Goal: Task Accomplishment & Management: Manage account settings

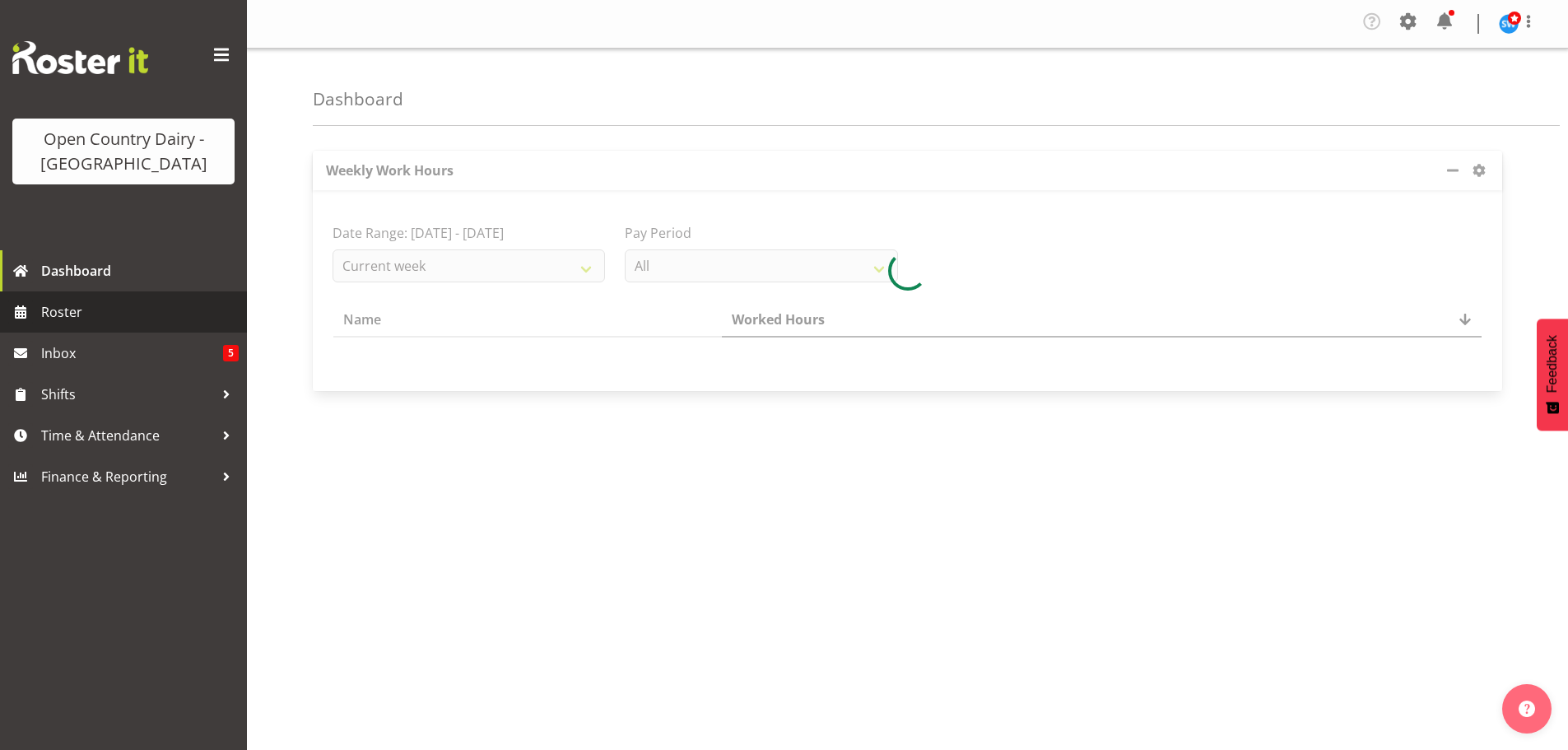
click at [59, 316] on span "Roster" at bounding box center [140, 312] width 198 height 24
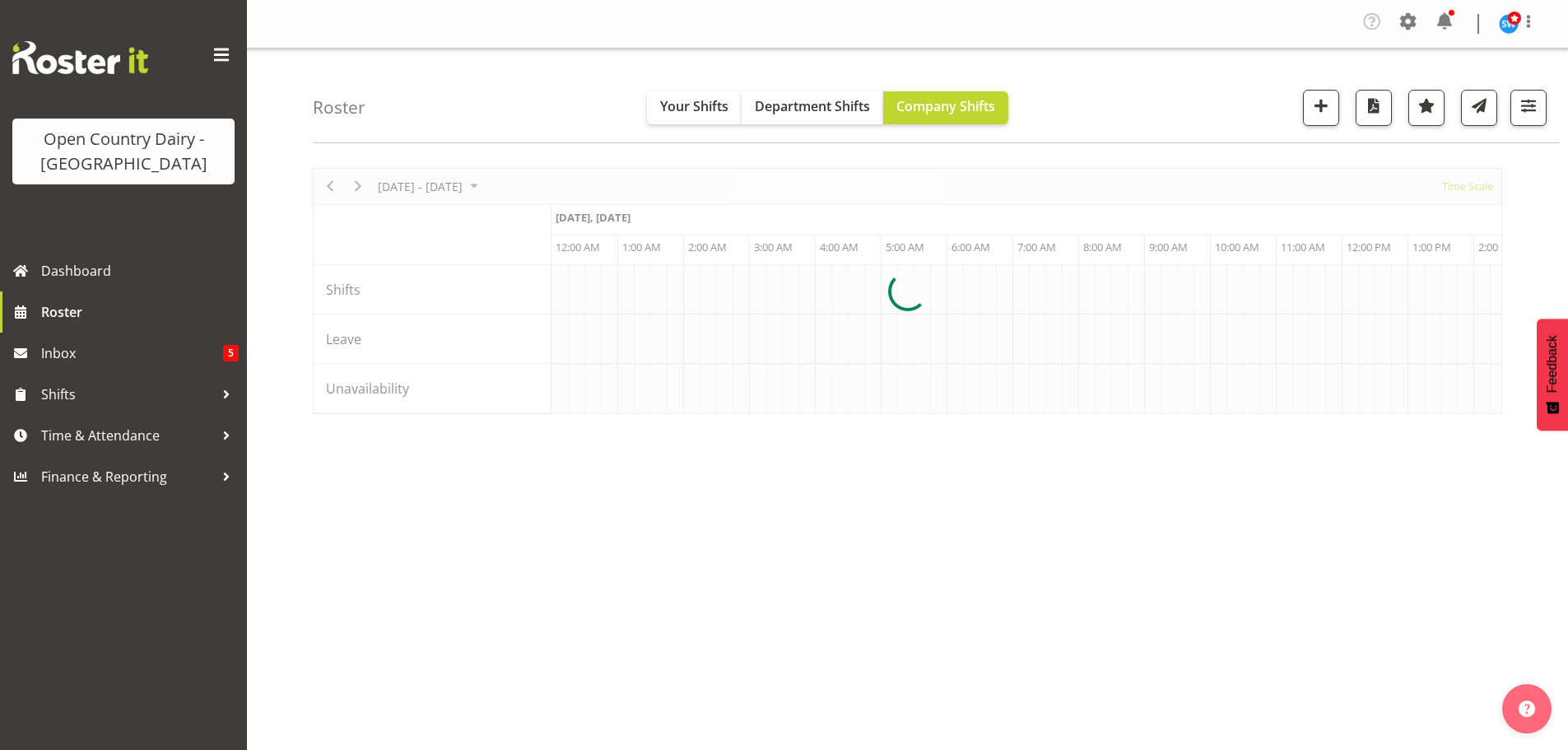
scroll to position [0, 3161]
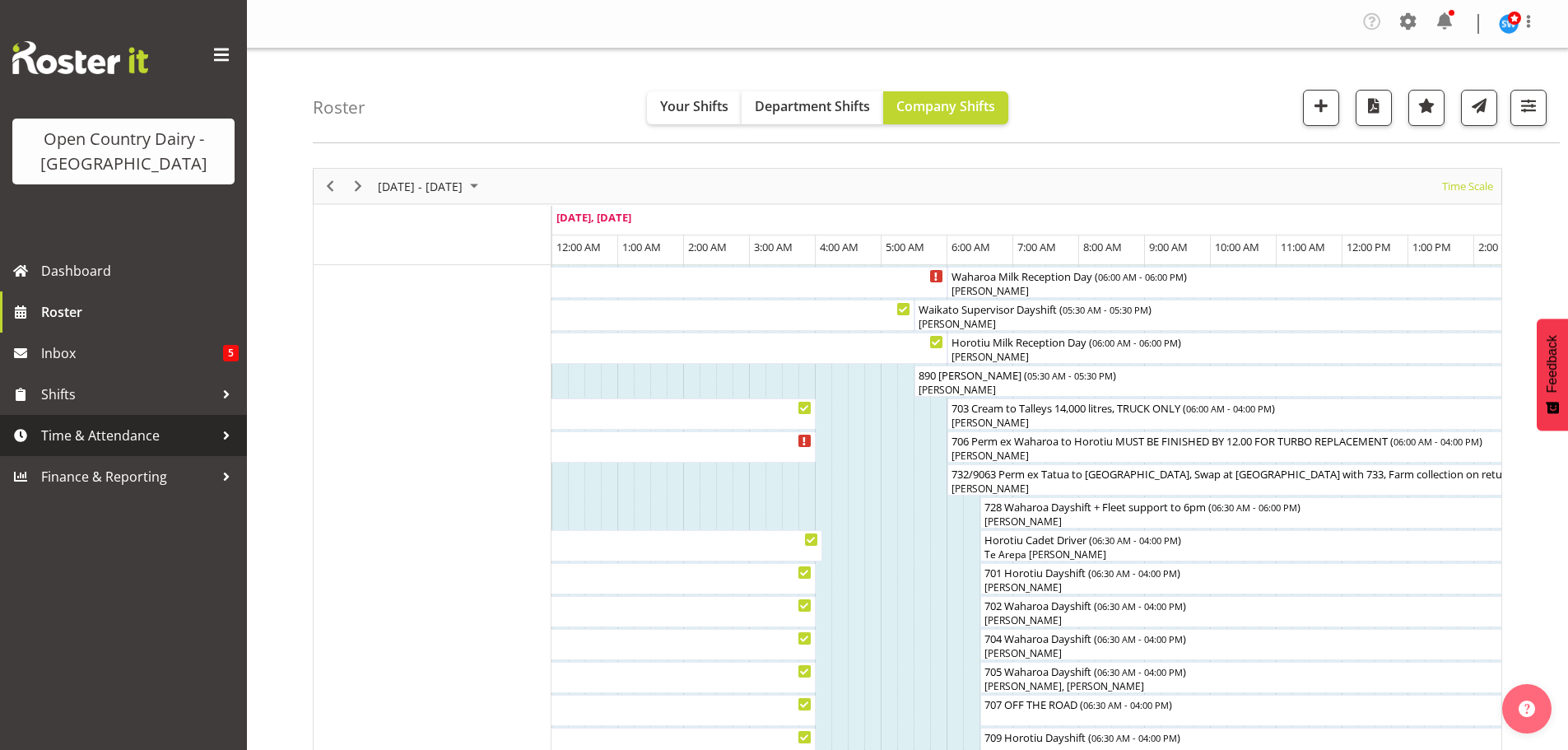
click at [110, 441] on span "Time & Attendance" at bounding box center [127, 435] width 173 height 24
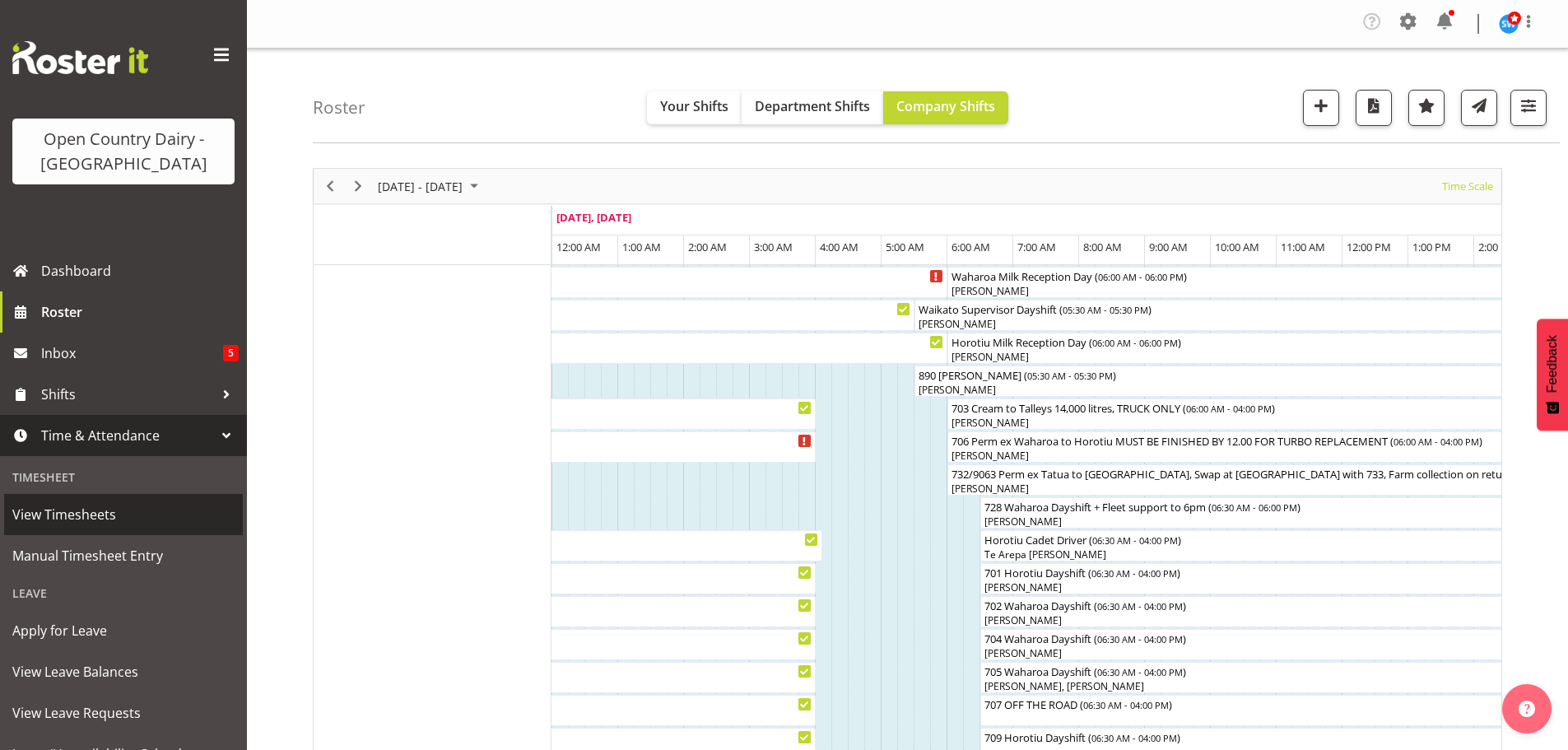
click at [106, 520] on span "View Timesheets" at bounding box center [123, 514] width 222 height 24
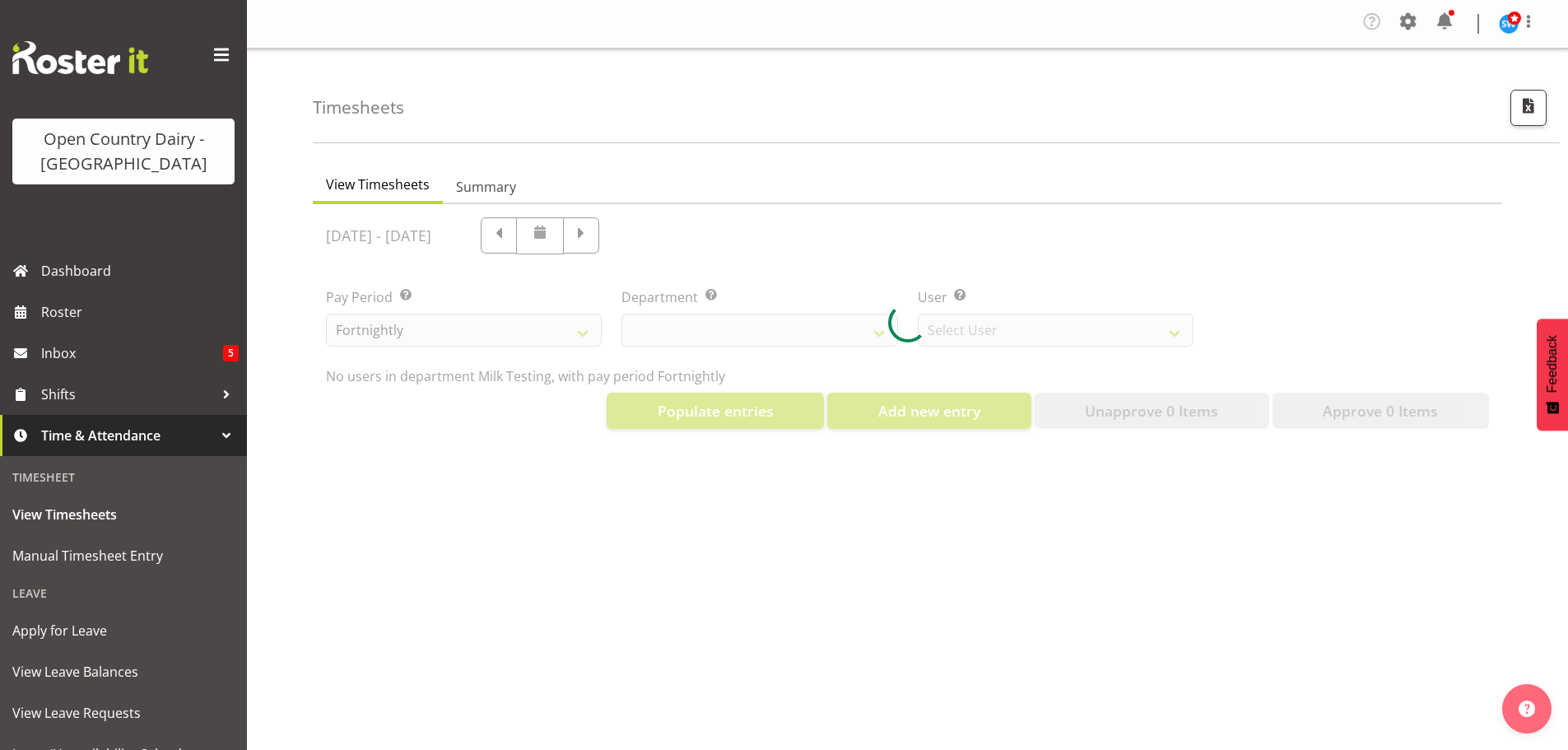
select select "733"
select select "7414"
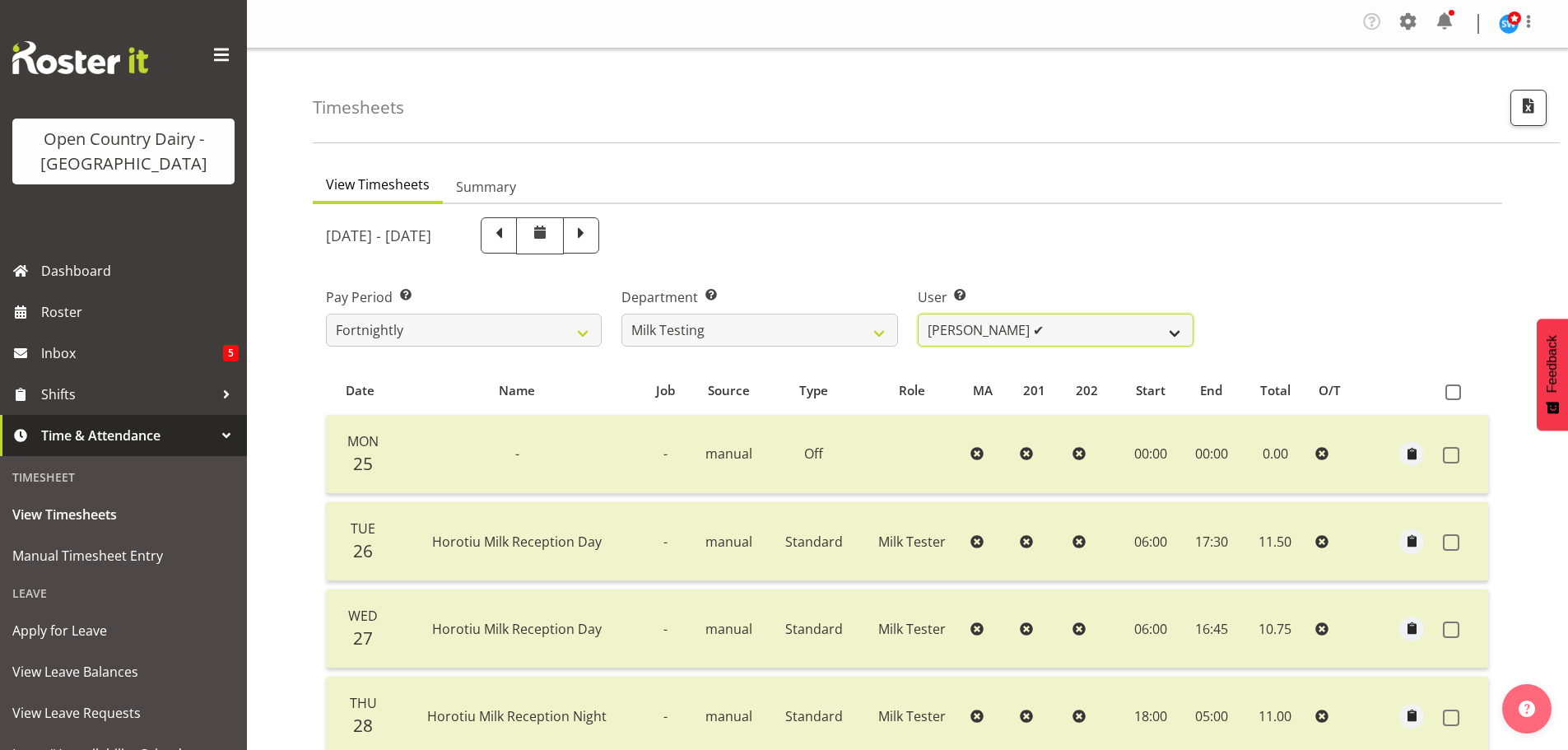
click at [1178, 334] on select "Diana Ridings ✔ George Smith ✔ Helaina Walker ✔ Kim Madden ✔ Michael Brechelt ✔…" at bounding box center [1055, 330] width 276 height 33
click at [693, 332] on select "701 702 703 704 705 706 707 708 709 710 711 712 713 714 715 716 717 718 719 720" at bounding box center [759, 330] width 276 height 33
select select "874"
click at [621, 314] on select "701 702 703 704 705 706 707 708 709 710 711 712 713 714 715 716 717 718 719 720" at bounding box center [759, 330] width 276 height 33
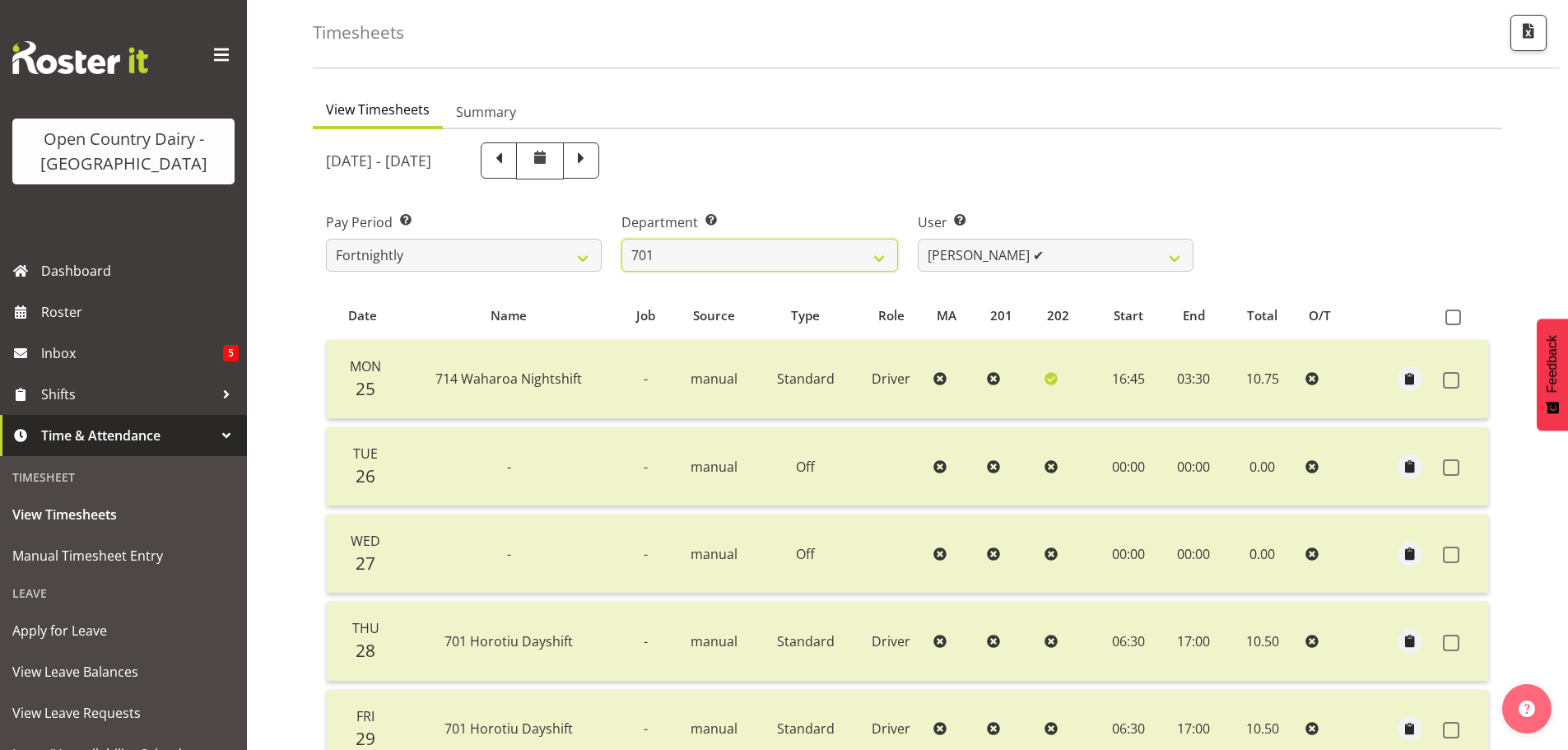
scroll to position [165, 0]
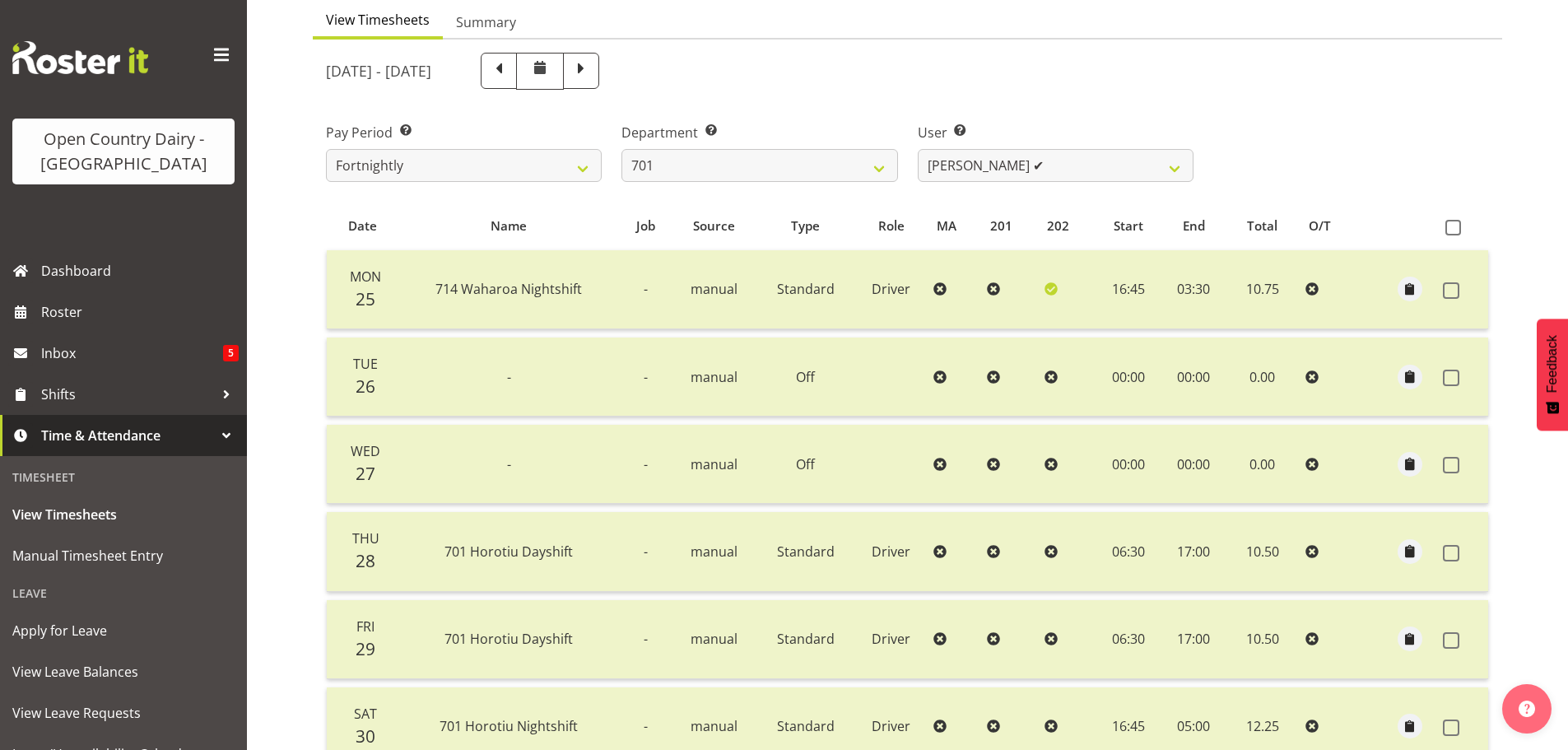
click at [592, 73] on span at bounding box center [582, 69] width 21 height 21
select select
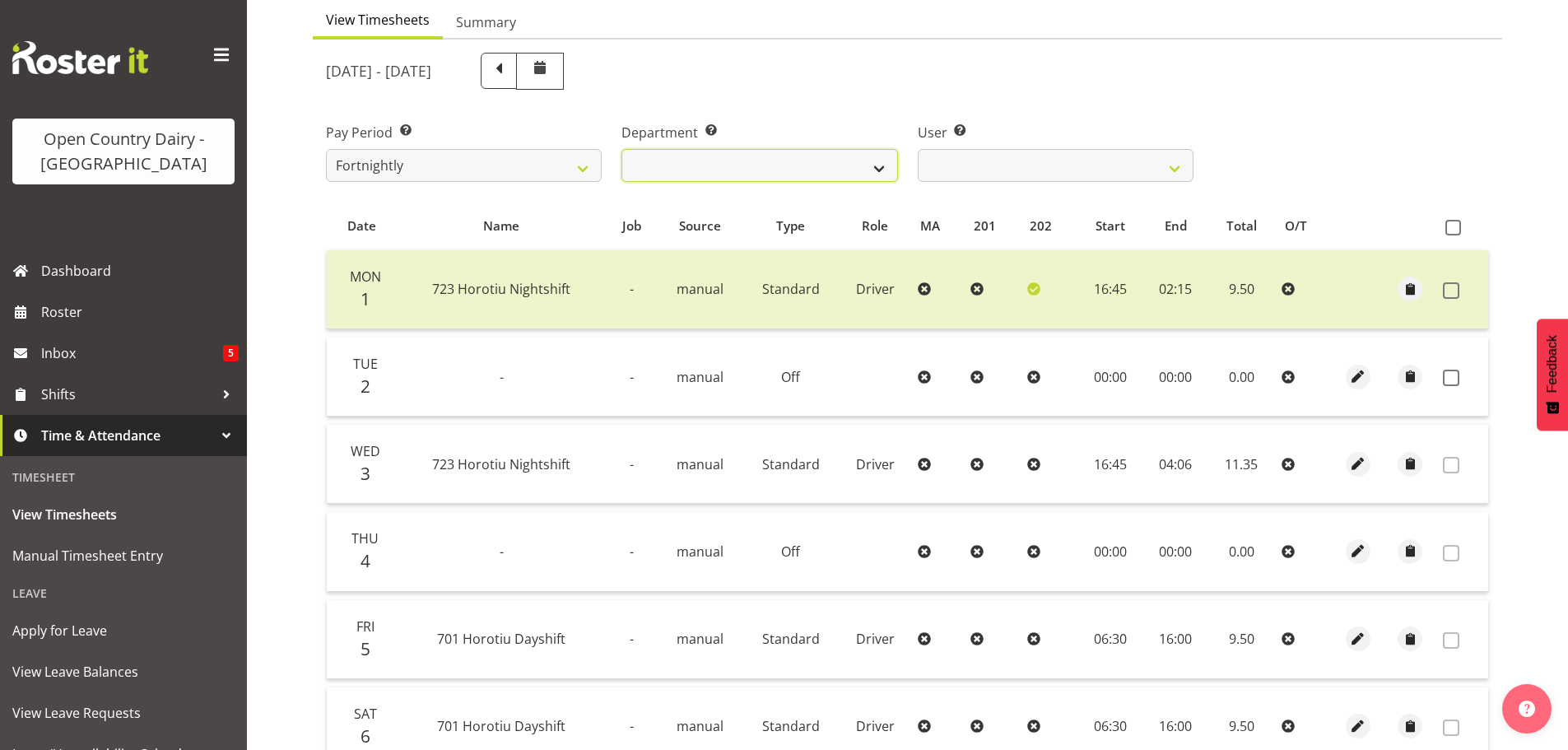
click at [864, 169] on select "701 702 703 704 705 706 707 708 709 710 711 712 713 714 715 716 717 718 719 720" at bounding box center [759, 165] width 276 height 33
click at [1118, 161] on select "Duncan Shirley ❌ Gagandeep Singh ❌ Johann Van Zyl ❌ John Cottingham ❌" at bounding box center [1055, 165] width 276 height 33
select select "9454"
click at [917, 149] on select "Duncan Shirley ❌ Gagandeep Singh ❌ Johann Van Zyl ❌ John Cottingham ❌" at bounding box center [1055, 165] width 276 height 33
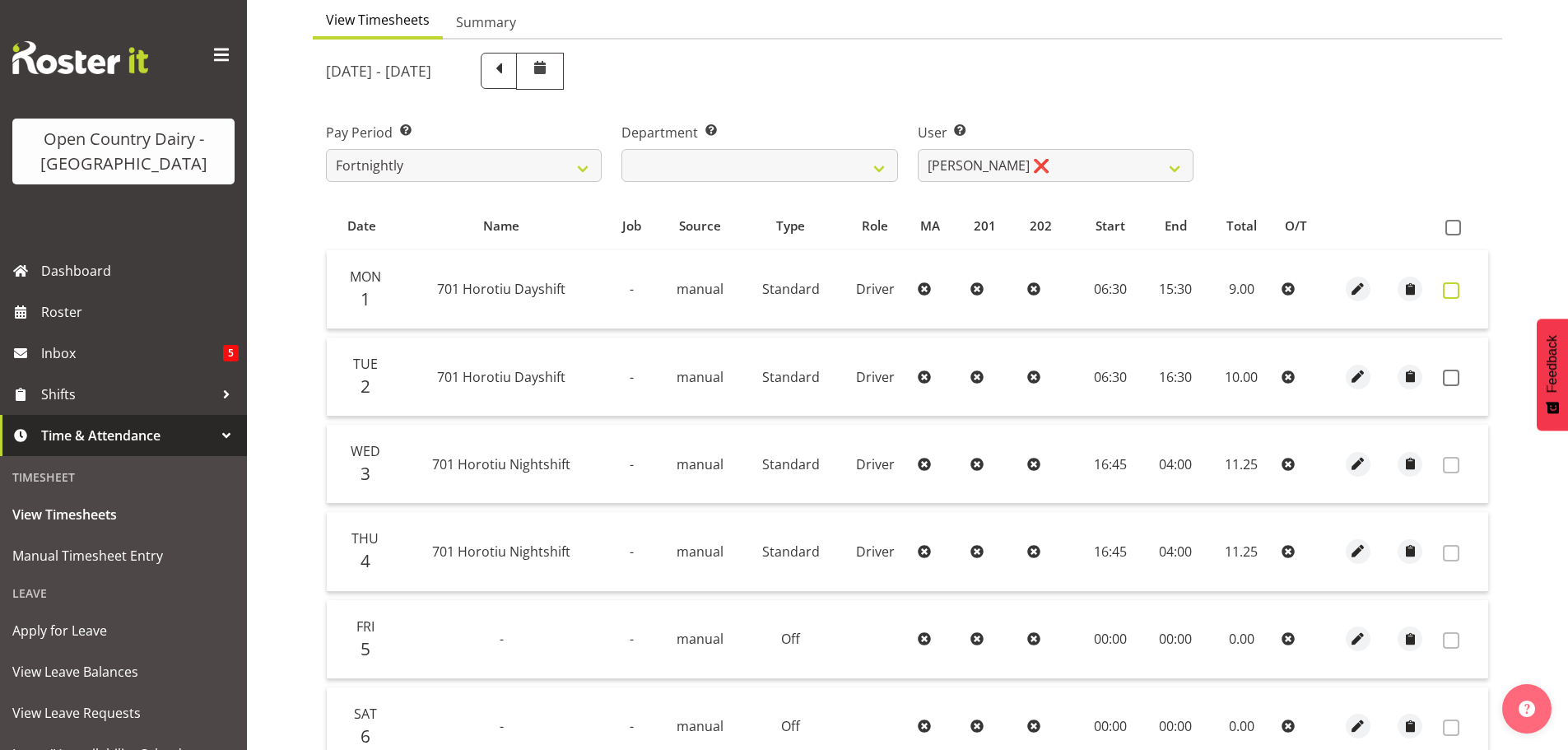
click at [1449, 294] on span at bounding box center [1451, 290] width 17 height 17
checkbox input "true"
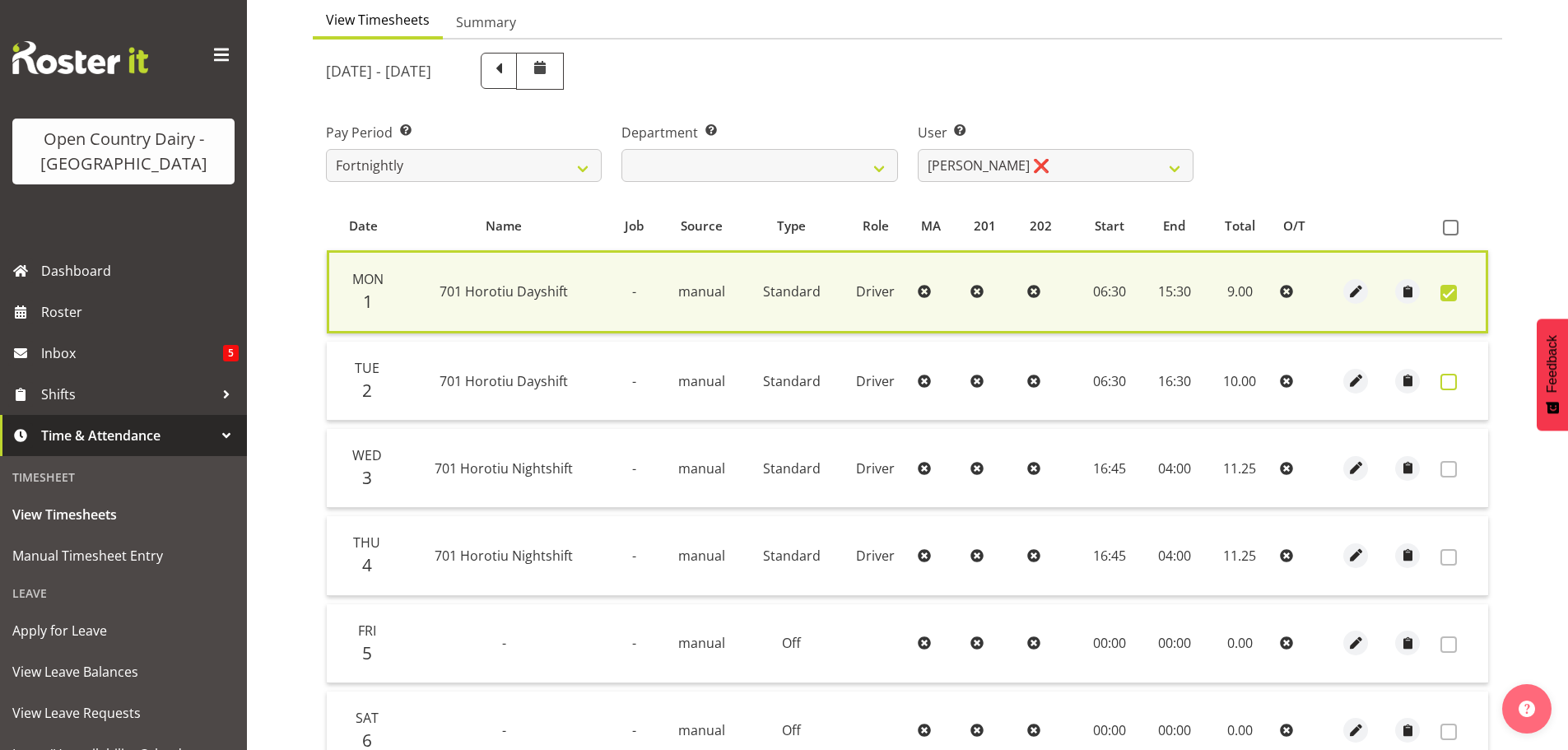
click at [1449, 377] on span at bounding box center [1449, 382] width 17 height 17
checkbox input "true"
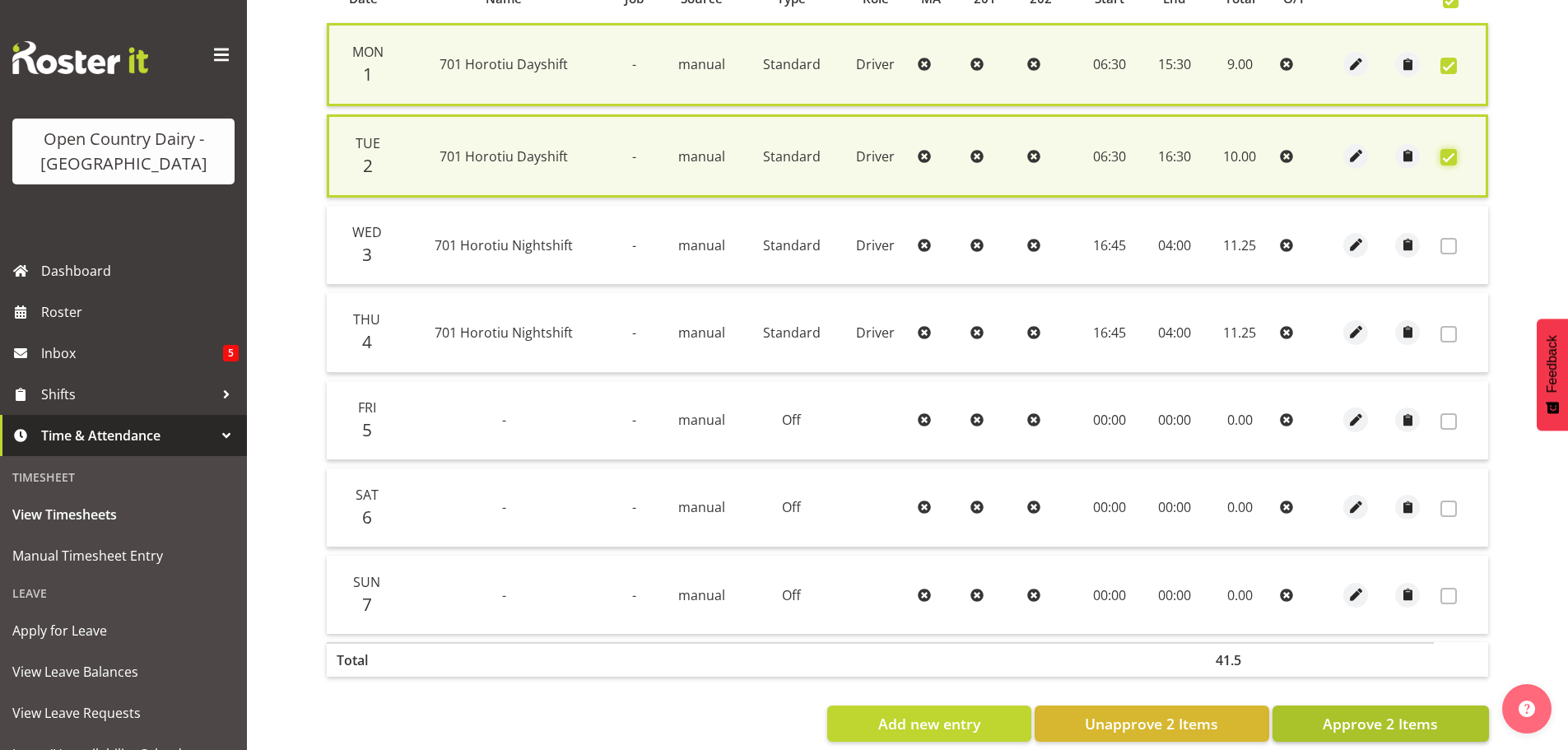
scroll to position [422, 0]
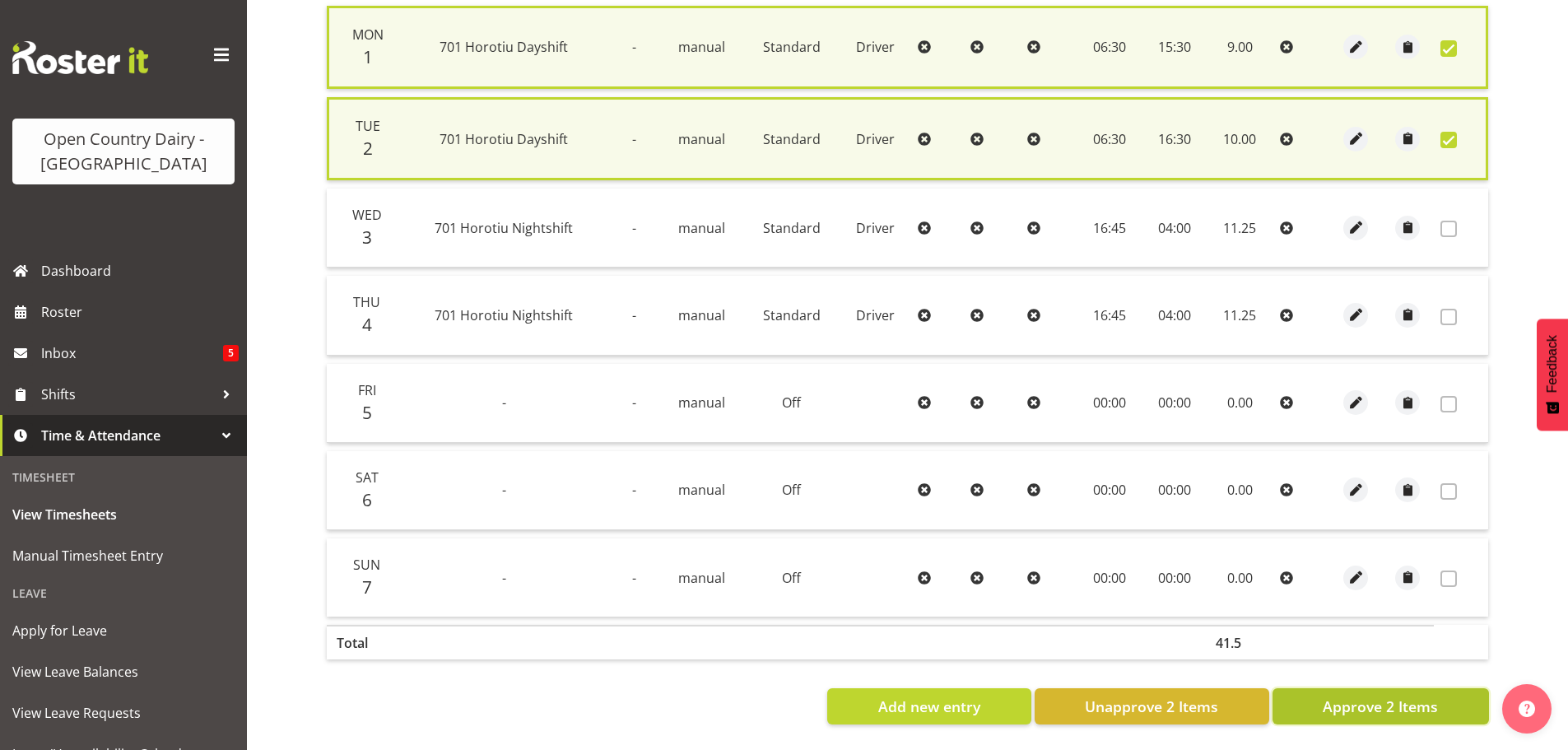
click at [1376, 696] on span "Approve 2 Items" at bounding box center [1381, 706] width 116 height 21
checkbox input "false"
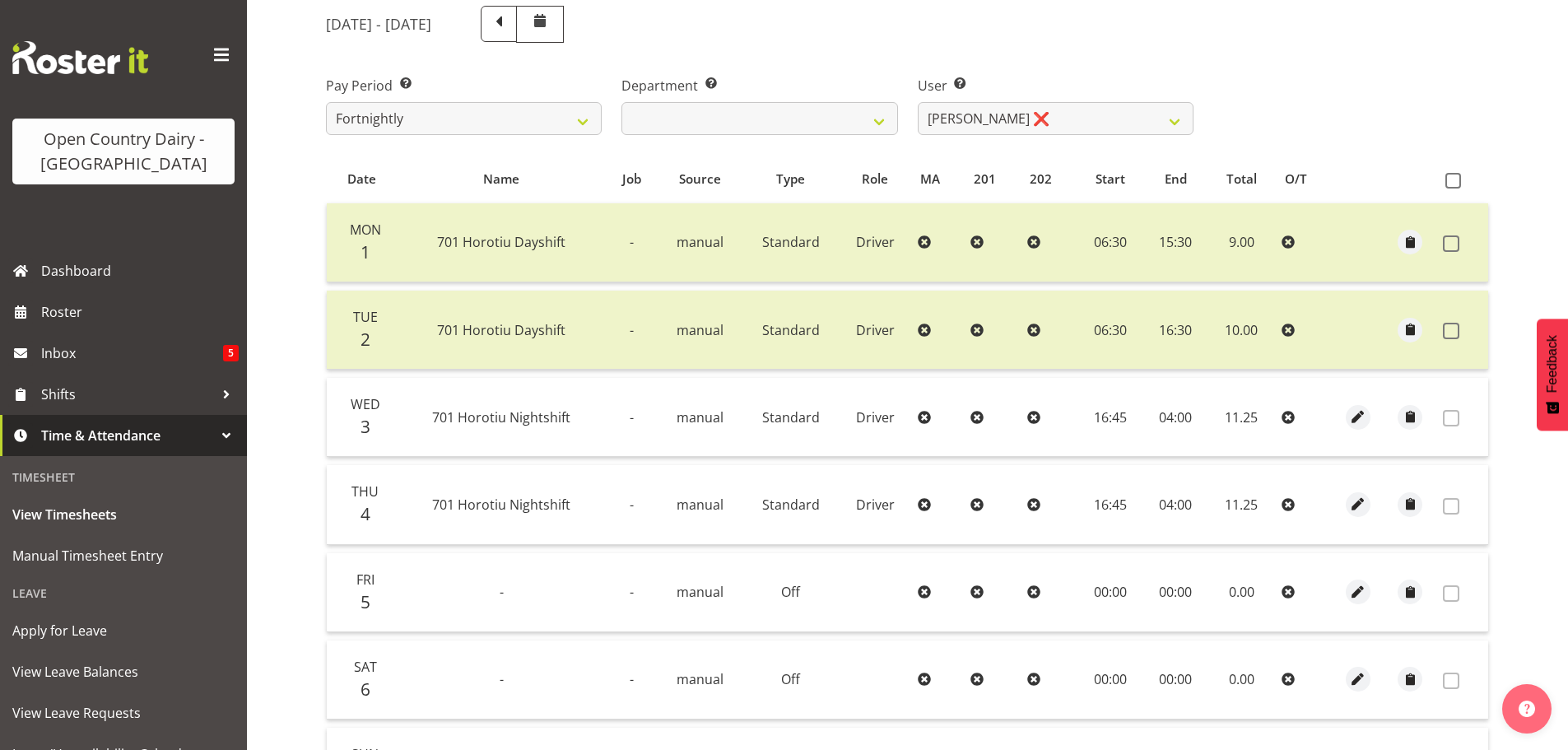
scroll to position [2, 0]
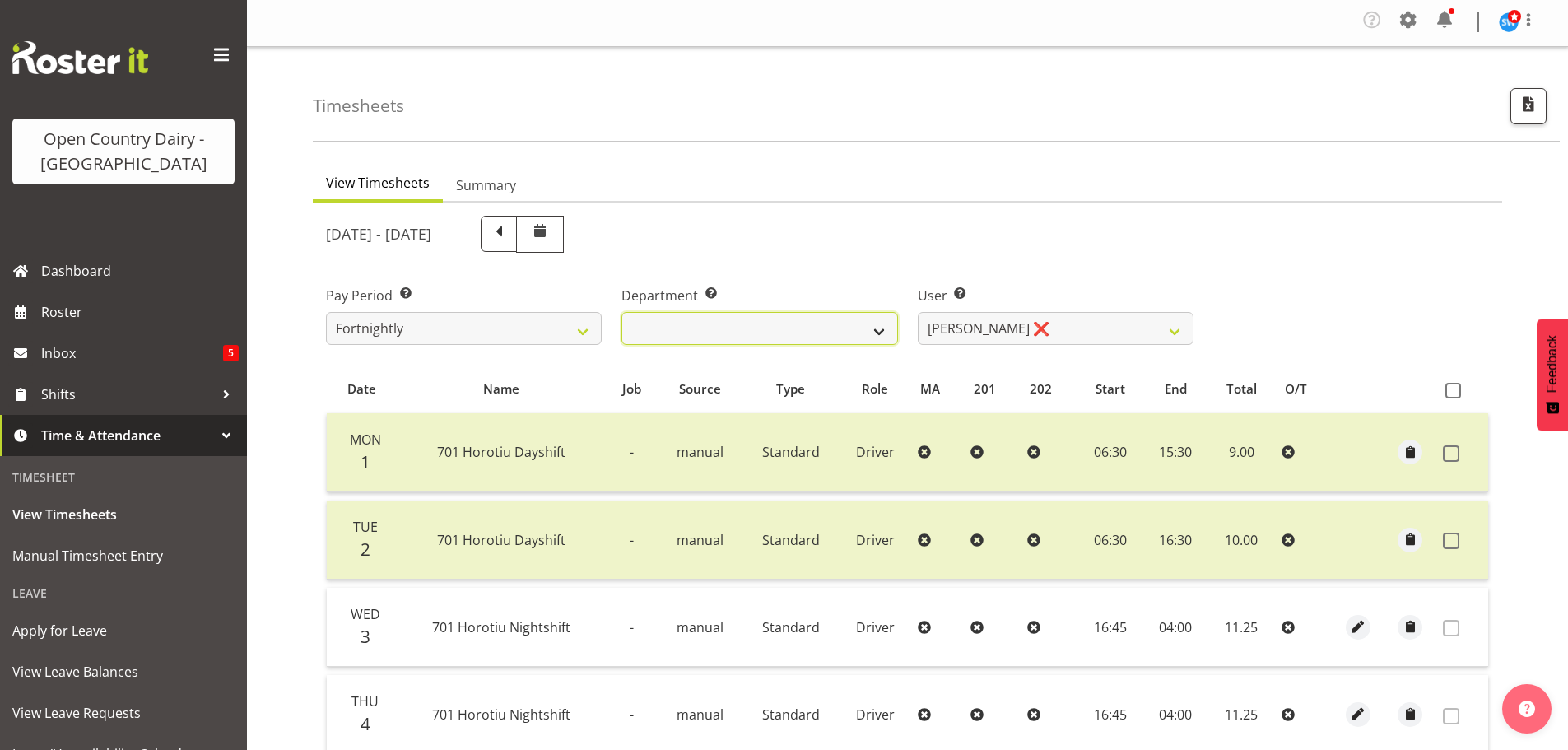
click at [874, 327] on select "701 702 703 704 705 706 707 708 709 710 711 712 713 714 715 716 717 718 719 720" at bounding box center [759, 328] width 276 height 33
select select "720"
click at [621, 312] on select "701 702 703 704 705 706 707 708 709 710 711 712 713 714 715 716 717 718 719 720" at bounding box center [759, 328] width 276 height 33
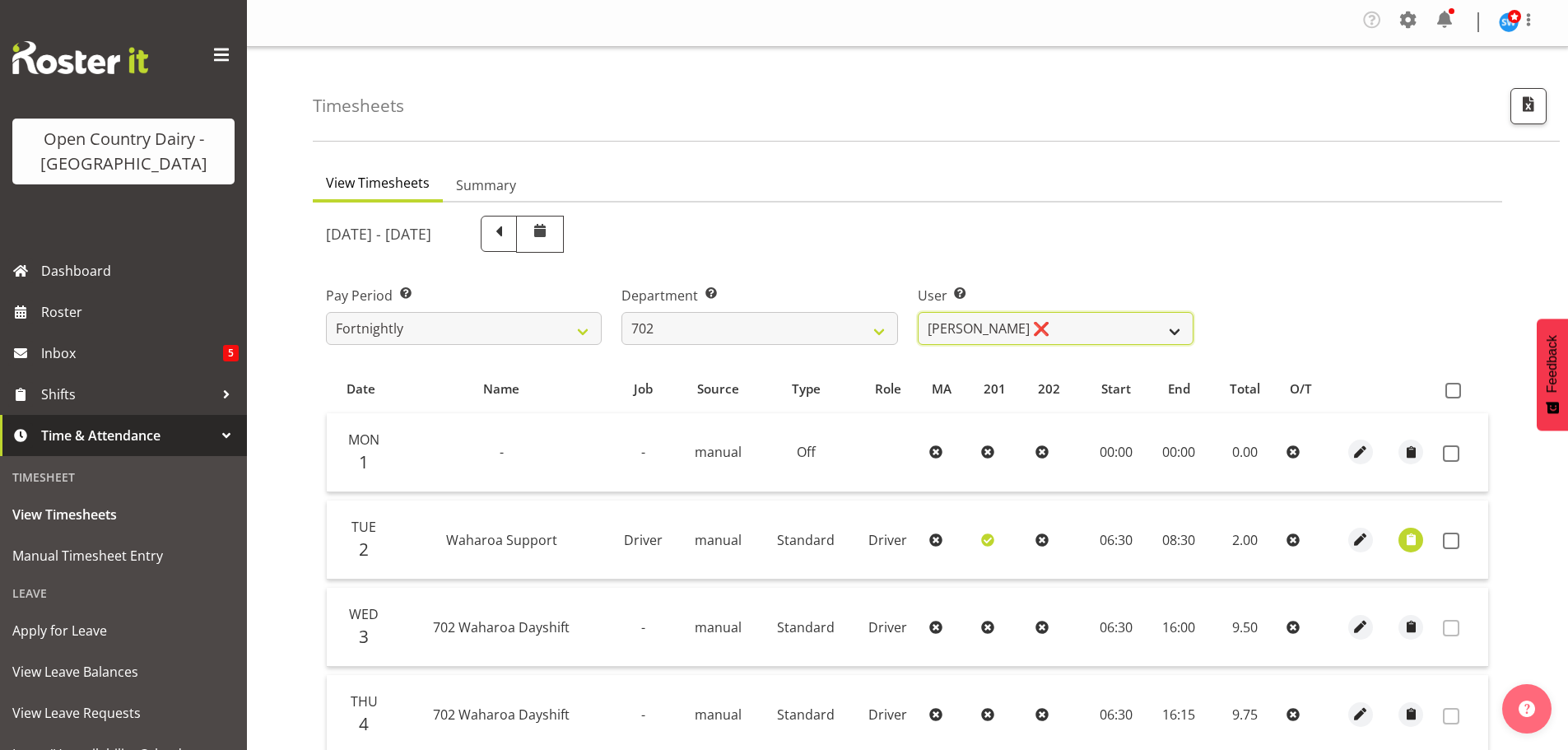
click at [1069, 325] on select "Brian Riddle ❌ Denica Tapiki ❌ Nick Adlington ❌ Simon Phillpott ❌" at bounding box center [1055, 328] width 276 height 33
select select "9996"
click at [917, 312] on select "Brian Riddle ❌ Denica Tapiki ❌ Nick Adlington ❌ Simon Phillpott ❌" at bounding box center [1055, 328] width 276 height 33
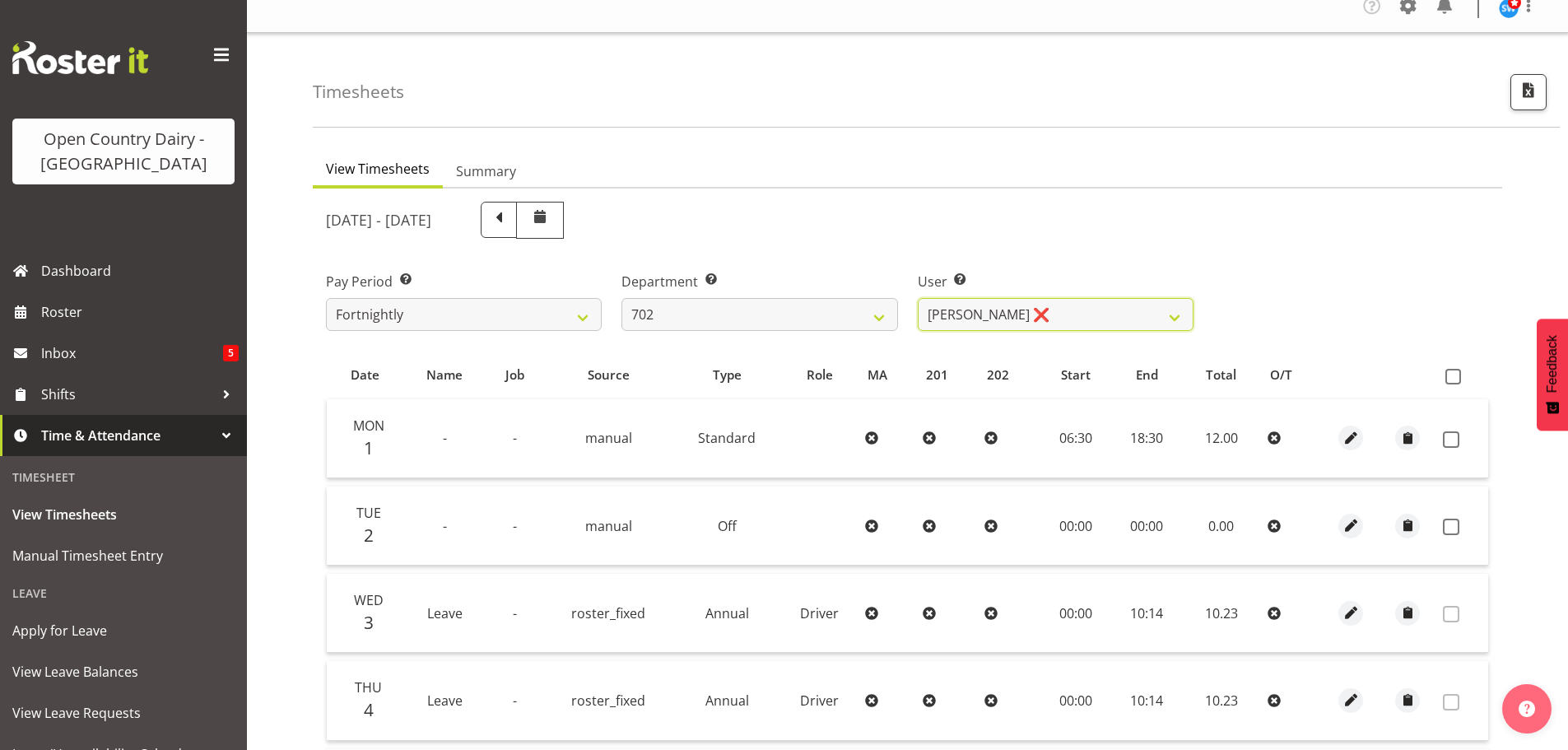
scroll to position [0, 0]
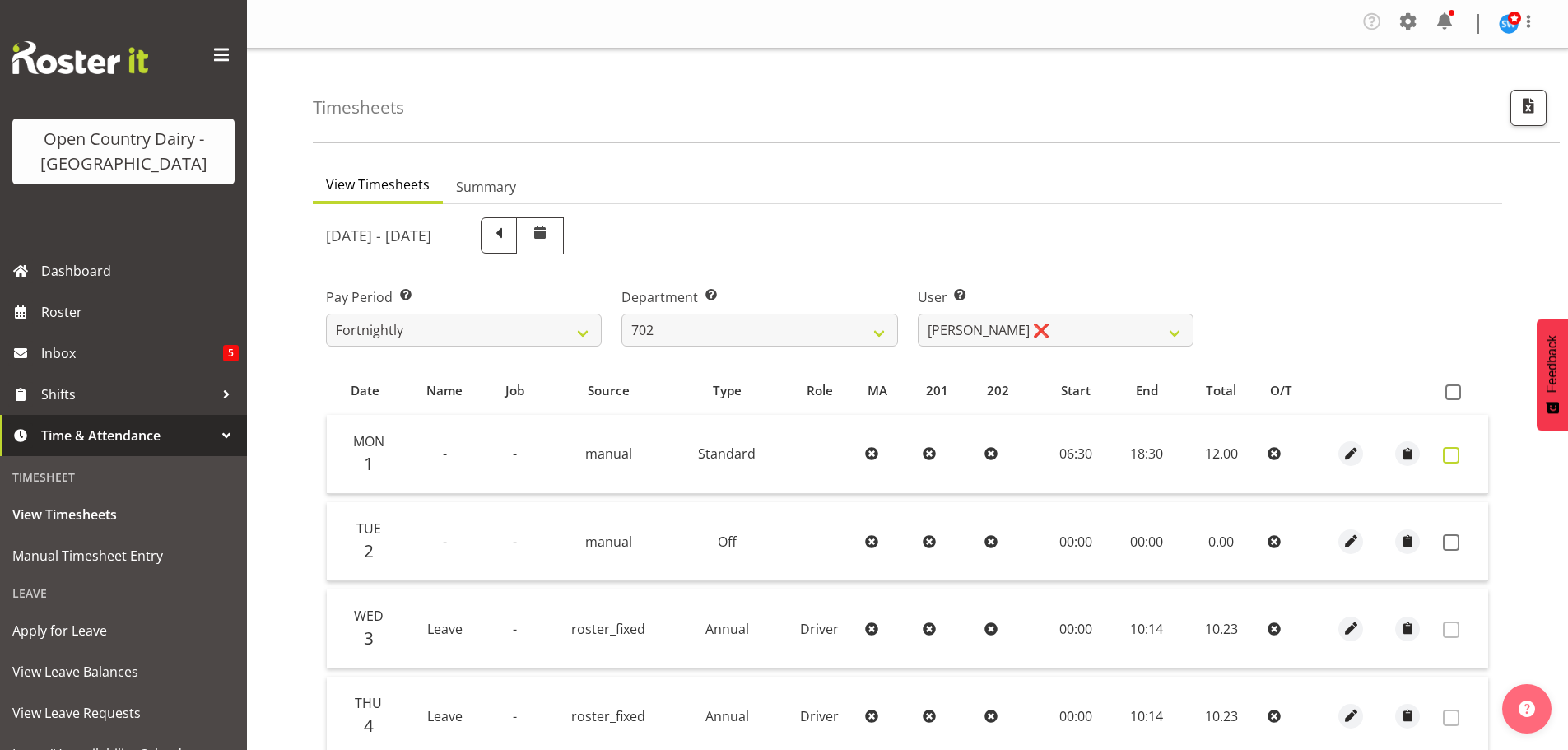
click at [1450, 453] on span at bounding box center [1451, 455] width 17 height 17
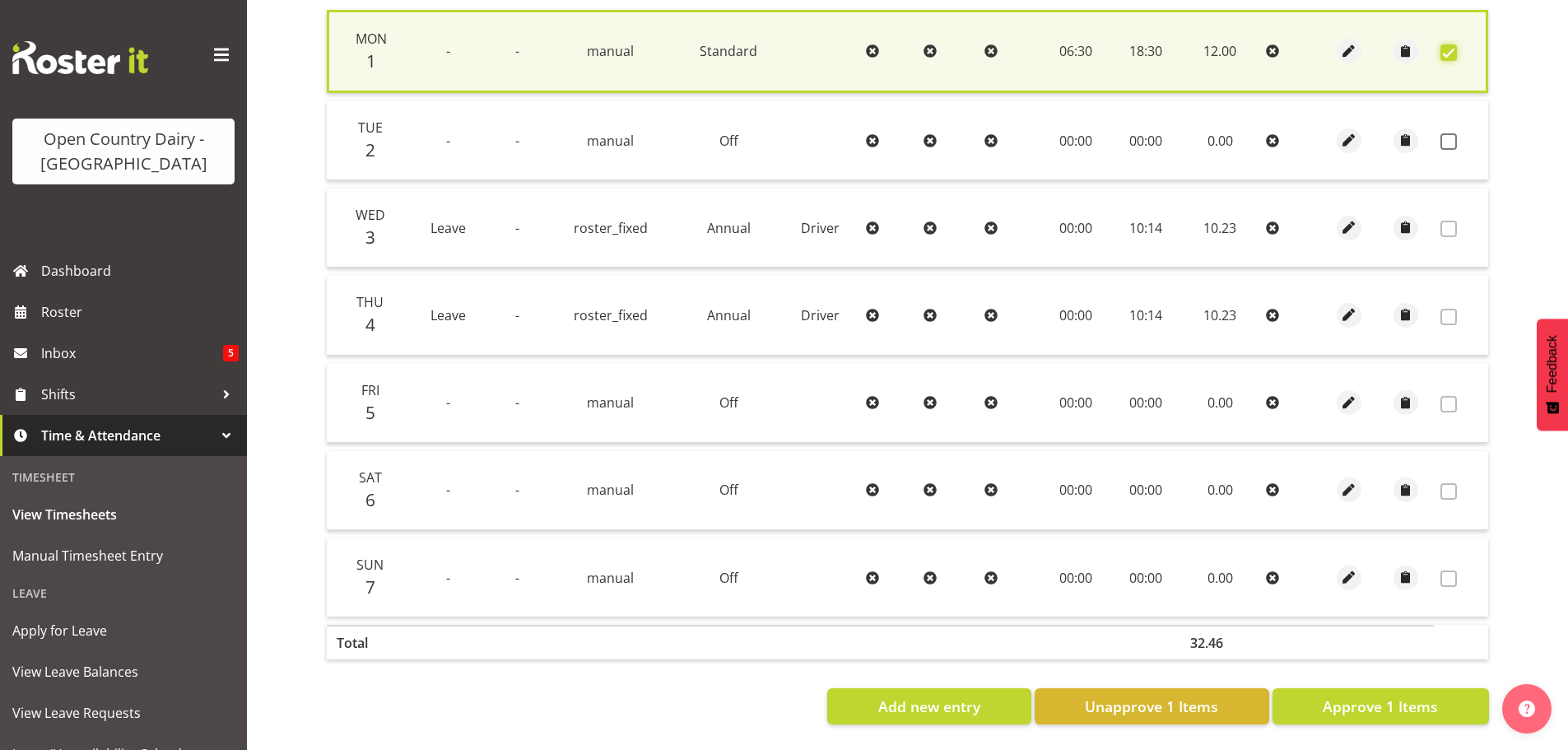
scroll to position [418, 0]
click at [1424, 697] on span "Approve 1 Items" at bounding box center [1381, 706] width 116 height 21
checkbox input "false"
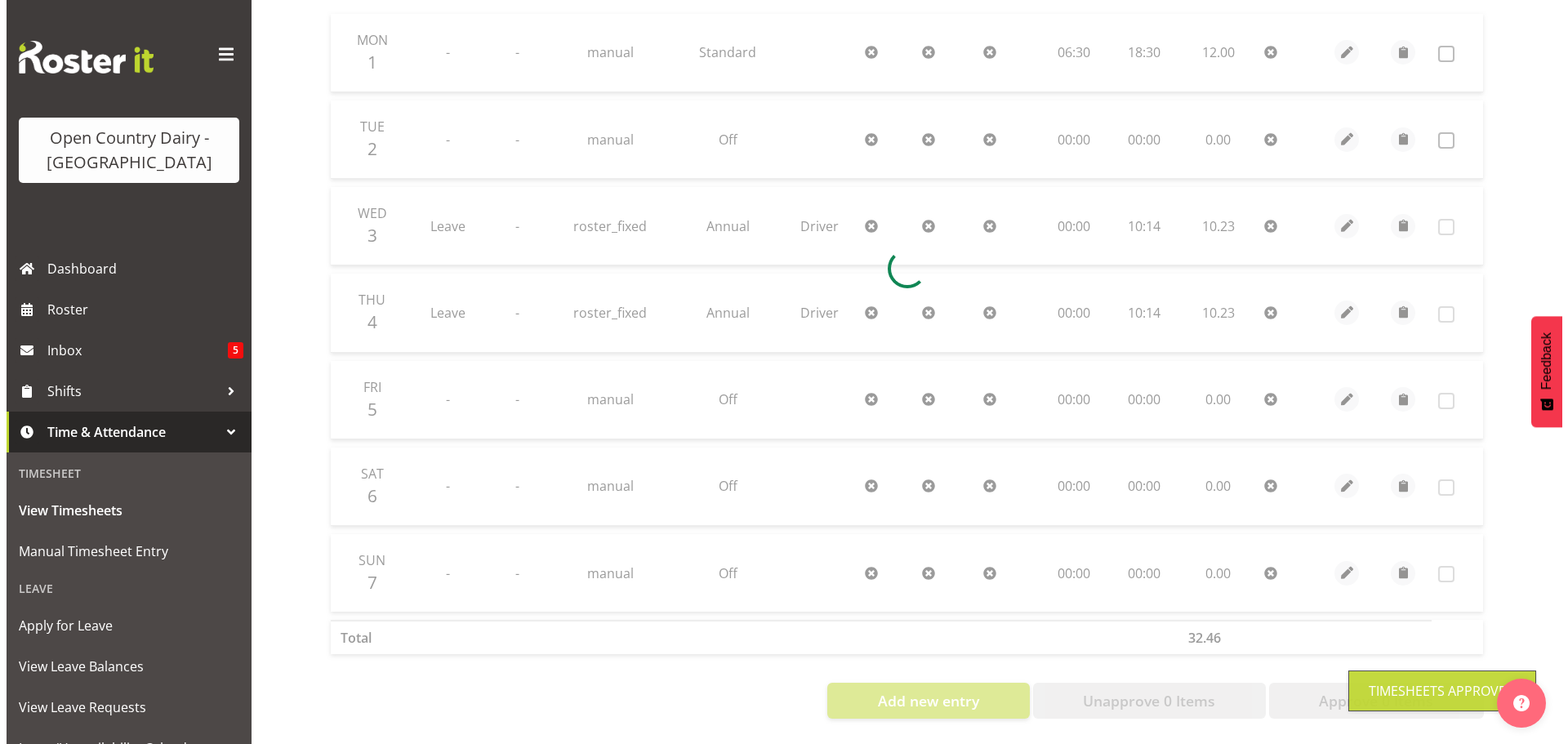
scroll to position [411, 0]
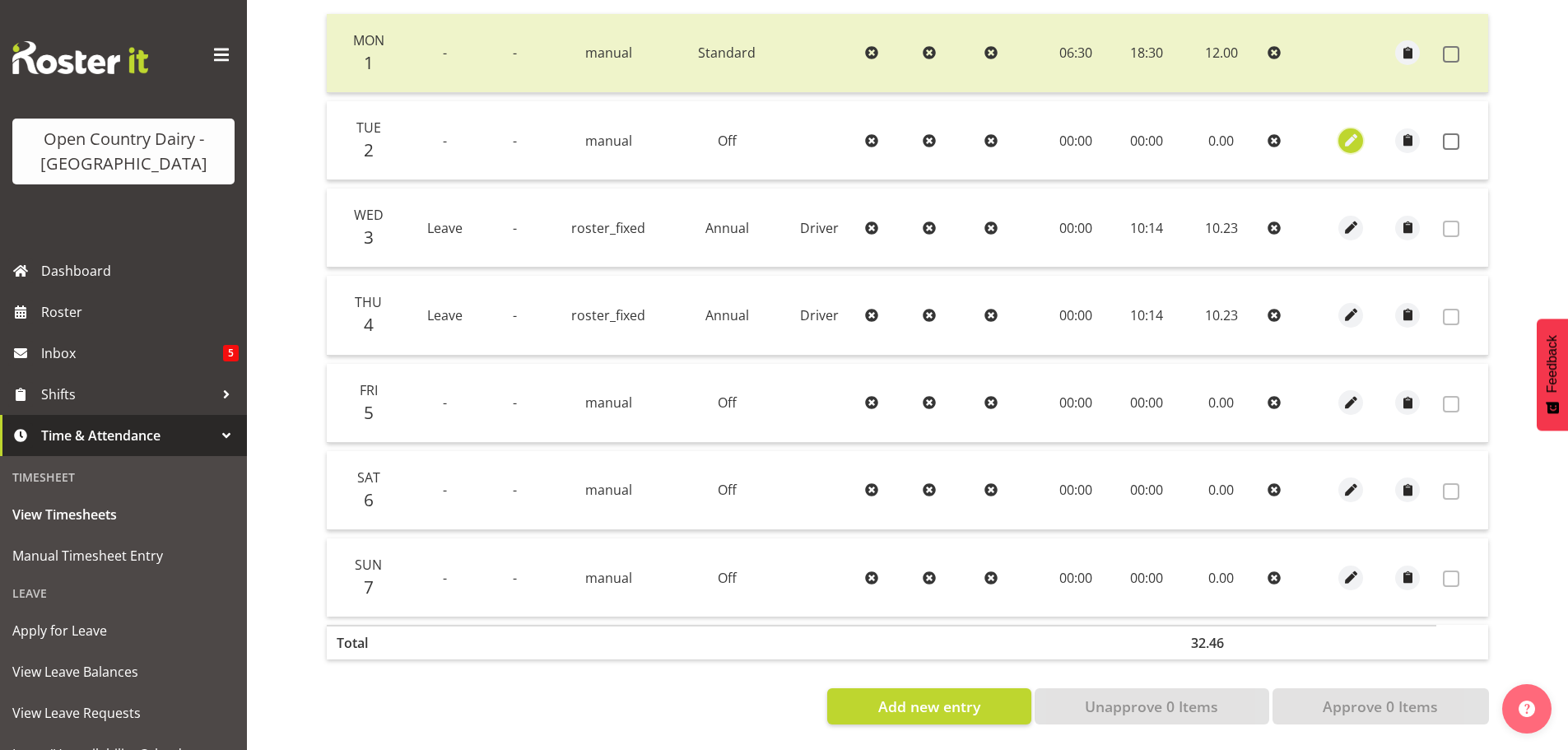
click at [1351, 132] on span "button" at bounding box center [1351, 141] width 19 height 19
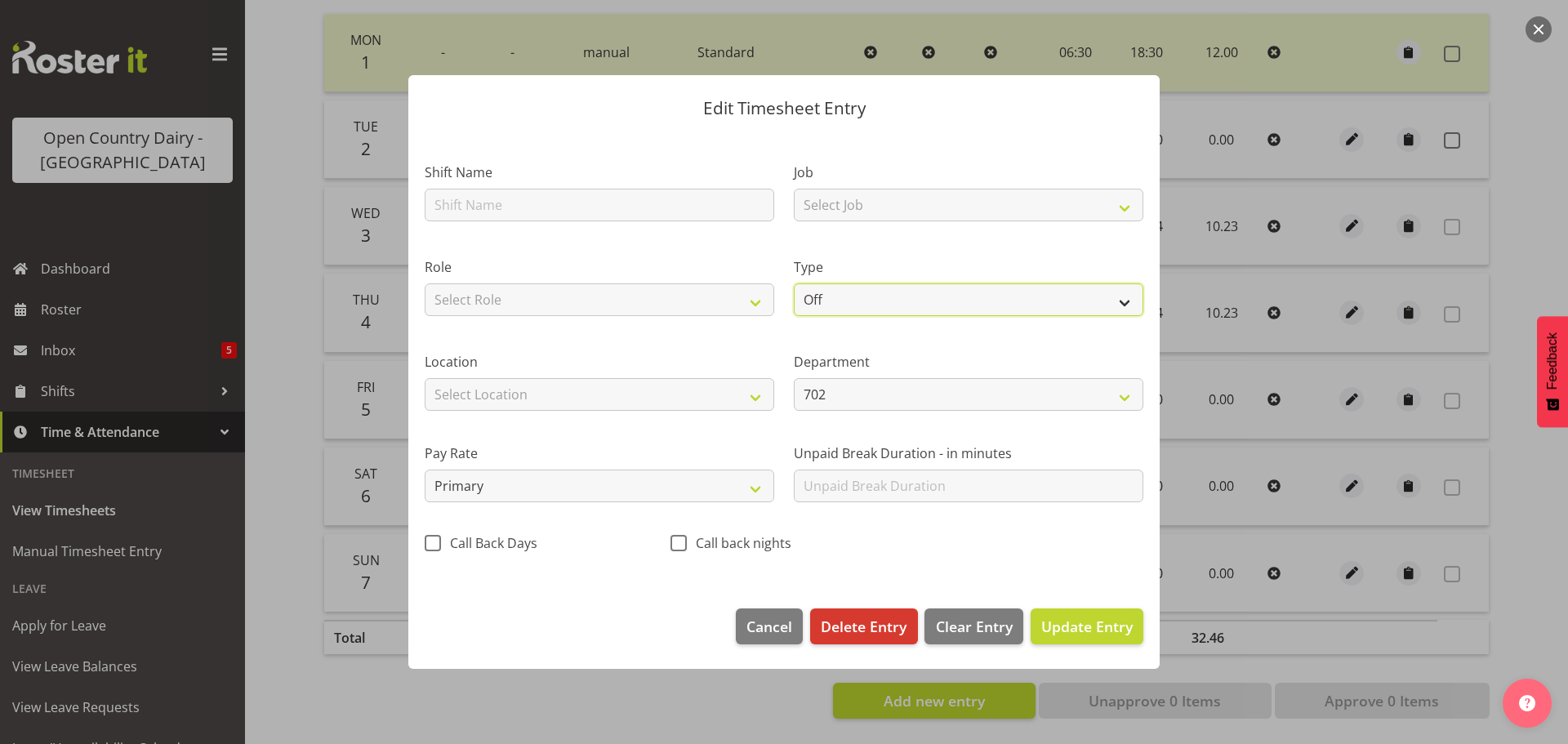
click at [831, 304] on select "Off Standard Public Holiday Public Holiday (Worked) Day In Lieu Annual Leave Si…" at bounding box center [968, 300] width 350 height 33
select select "Standard"
click at [794, 283] on select "Off Standard Public Holiday Public Holiday (Worked) Day In Lieu Annual Leave Si…" at bounding box center [968, 300] width 350 height 33
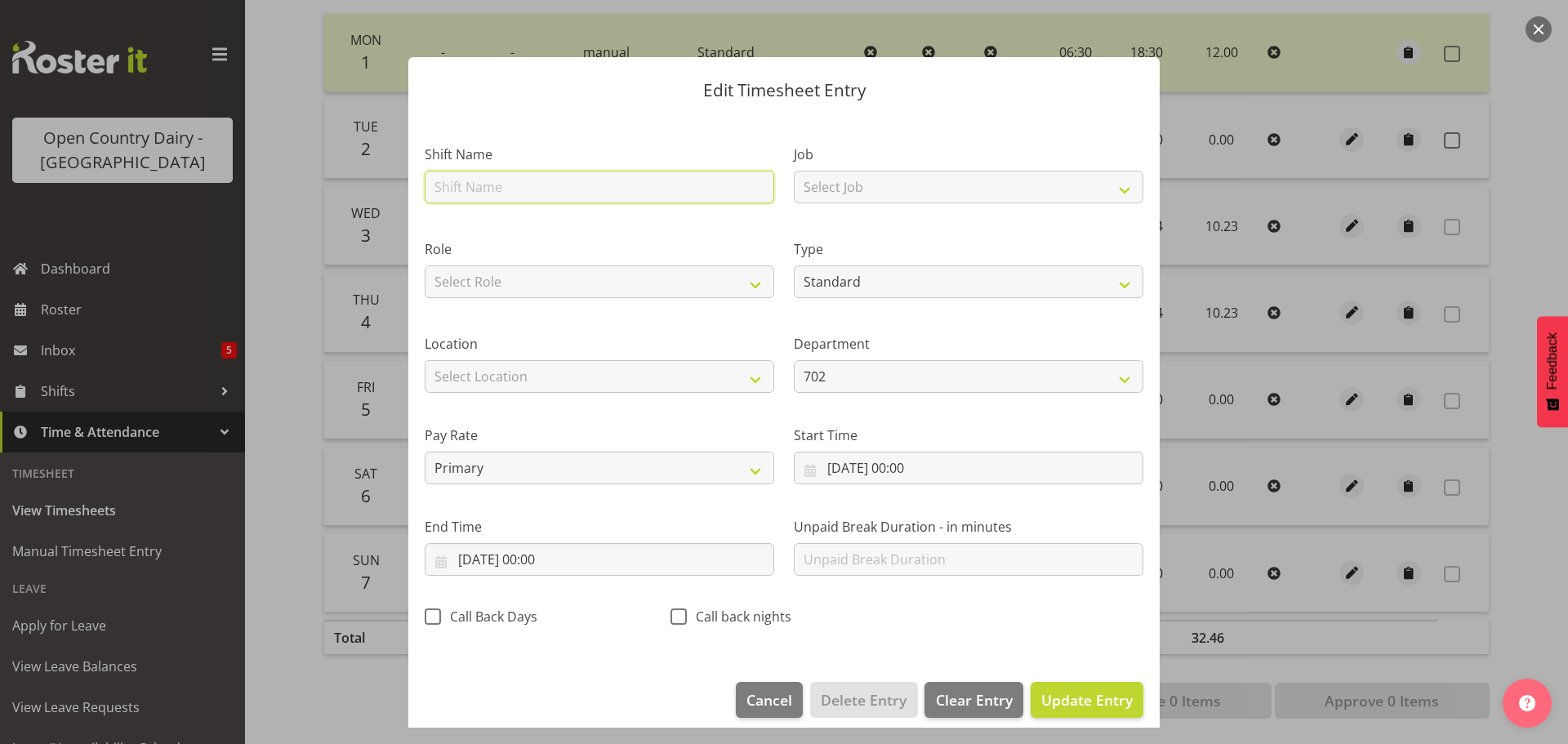
click at [487, 191] on input "text" at bounding box center [599, 187] width 350 height 33
type input "dayshift"
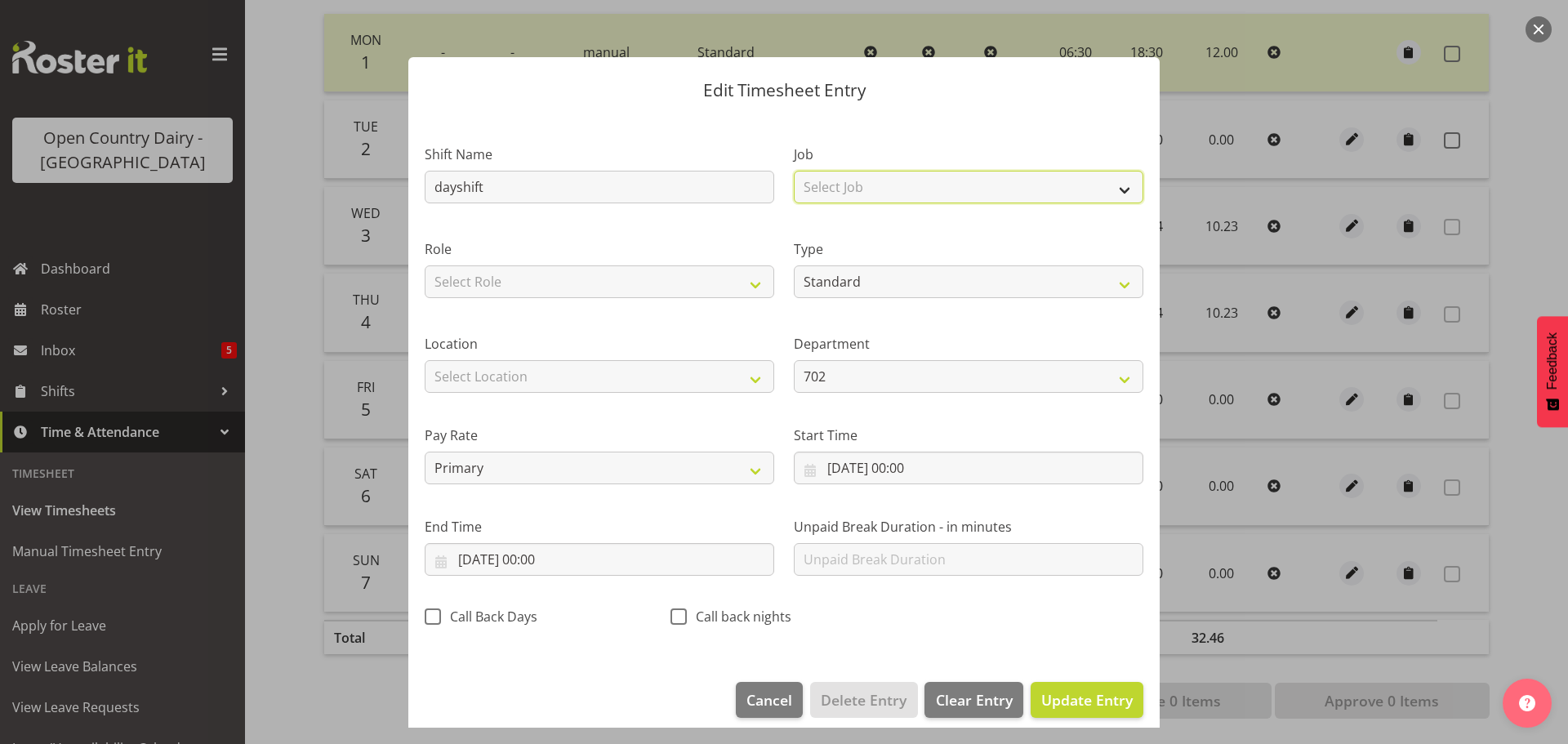
click at [952, 192] on select "Select Job Driver Driver supervisor Support" at bounding box center [968, 187] width 350 height 33
select select "9052"
click at [794, 171] on select "Select Job Driver Driver supervisor Support" at bounding box center [968, 187] width 350 height 33
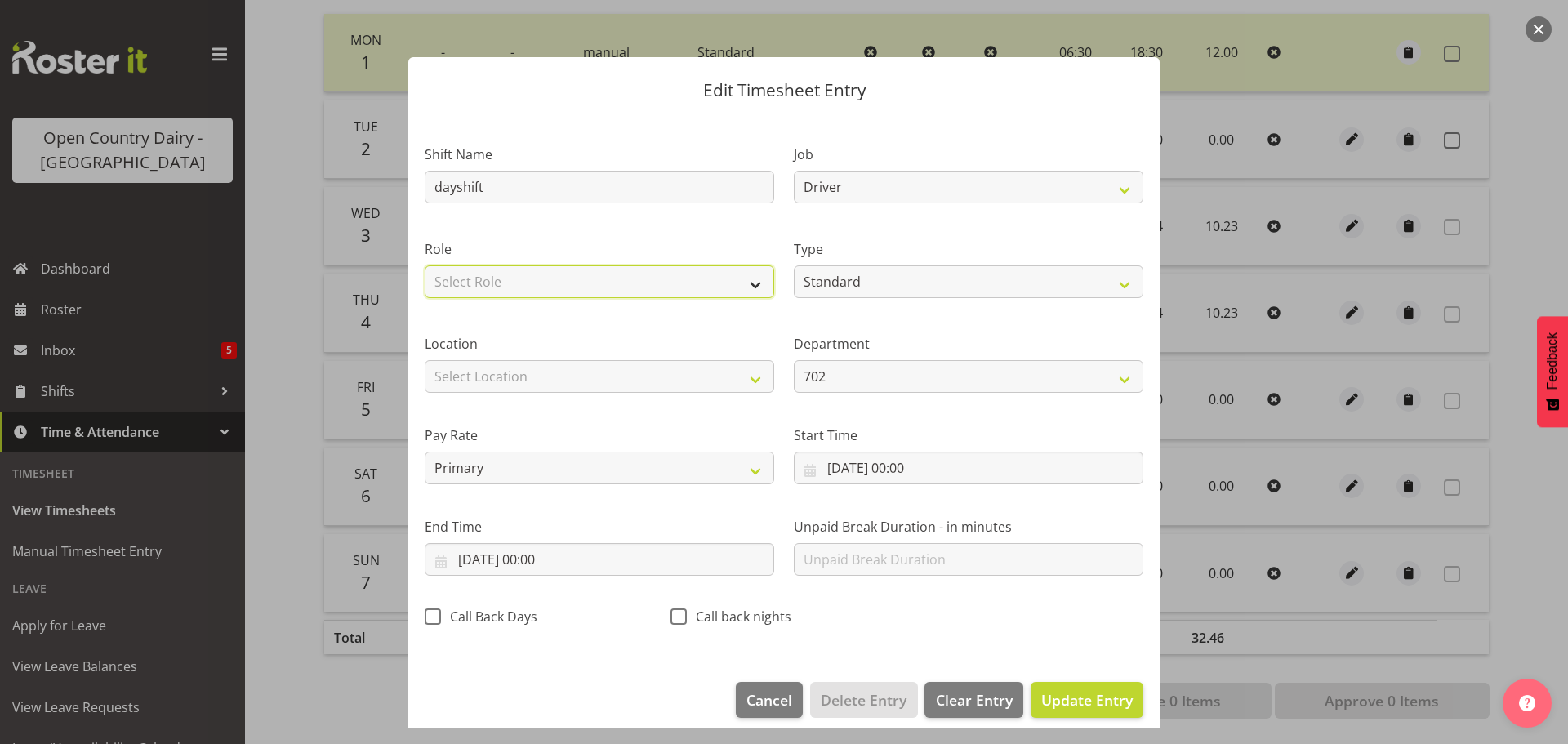
click at [622, 279] on select "Select Role Driver Crew Leader Shift Supervisor" at bounding box center [599, 282] width 350 height 33
select select "1166"
click at [425, 266] on select "Select Role Driver Crew Leader Shift Supervisor" at bounding box center [599, 282] width 350 height 33
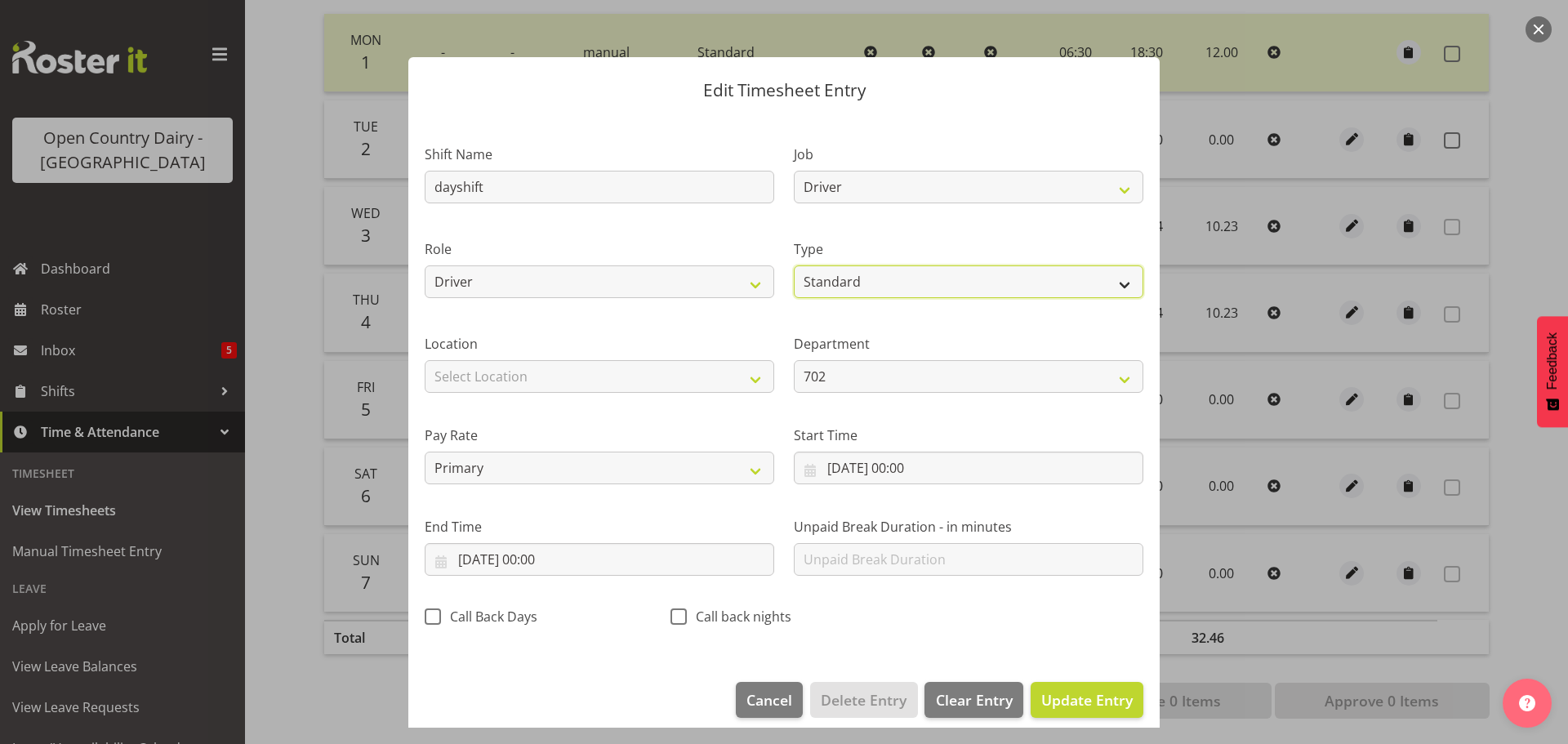
click at [935, 277] on select "Off Standard Public Holiday Public Holiday (Worked) Day In Lieu Annual Leave Si…" at bounding box center [968, 282] width 350 height 33
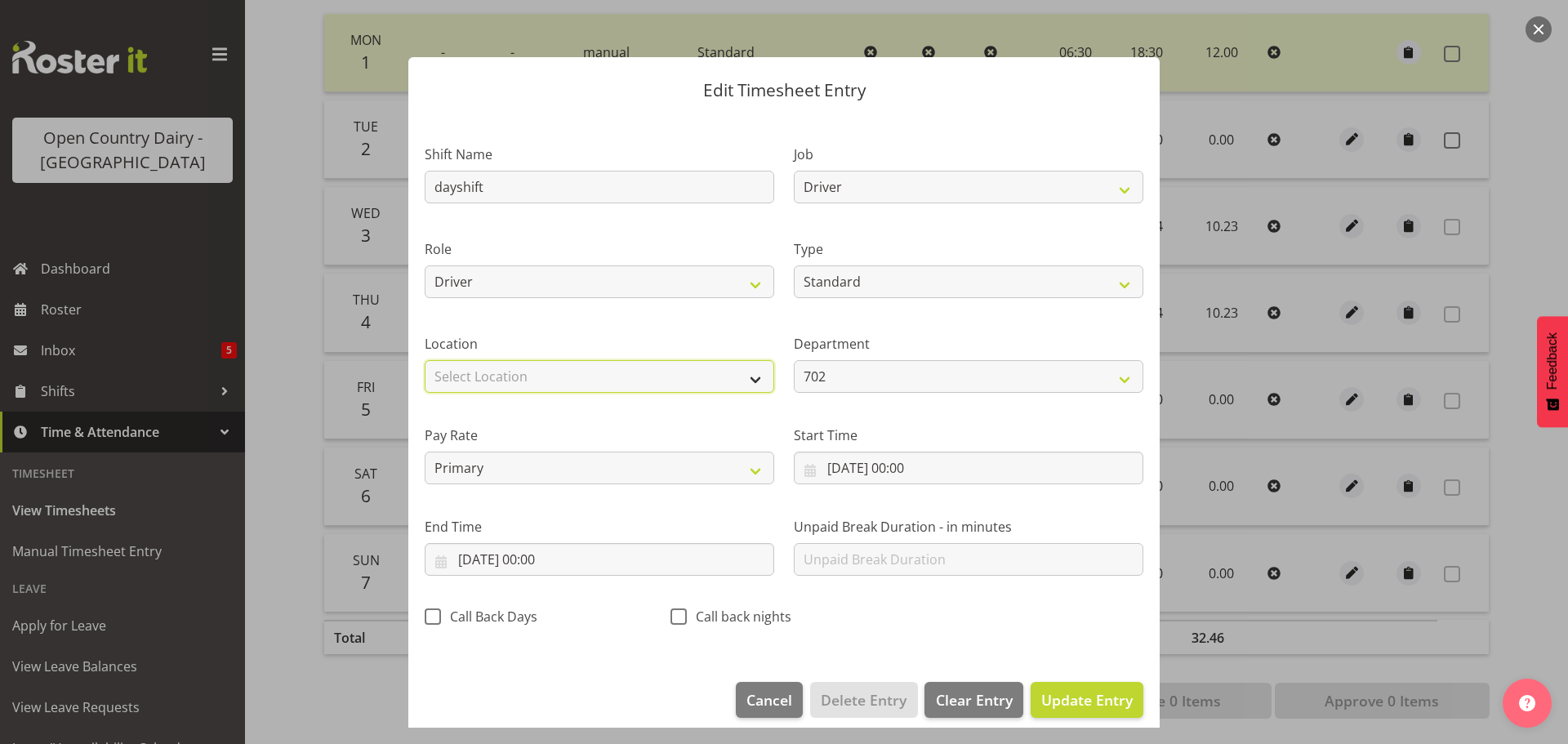
click at [565, 374] on select "Select Location Containers Horotiu Ingredients Waharoa Office Waikato Milk Whan…" at bounding box center [599, 377] width 350 height 33
click at [567, 374] on select "Select Location Containers Horotiu Ingredients Waharoa Office Waikato Milk Whan…" at bounding box center [599, 377] width 350 height 33
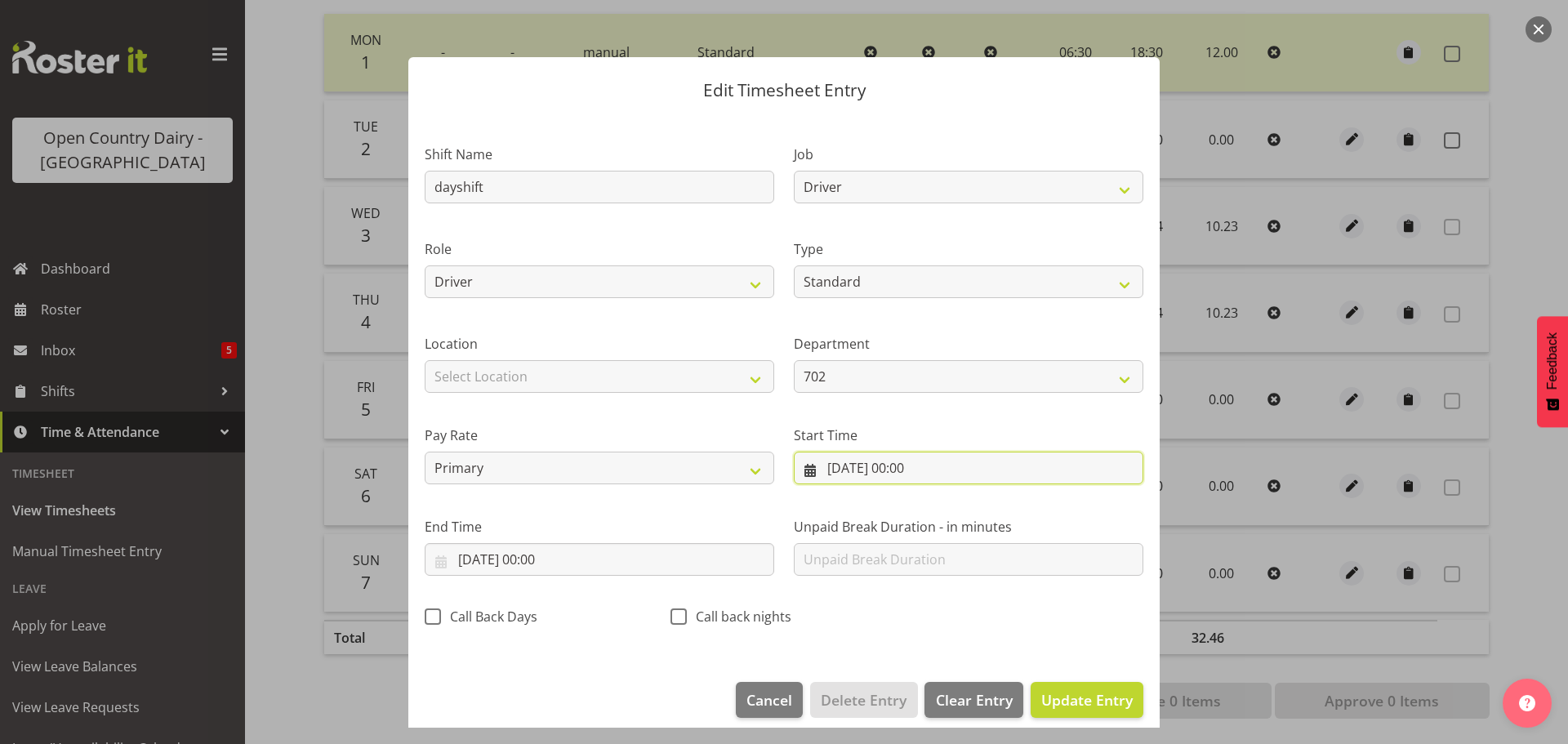
click at [898, 467] on input "02/09/2025, 00:00" at bounding box center [968, 468] width 350 height 33
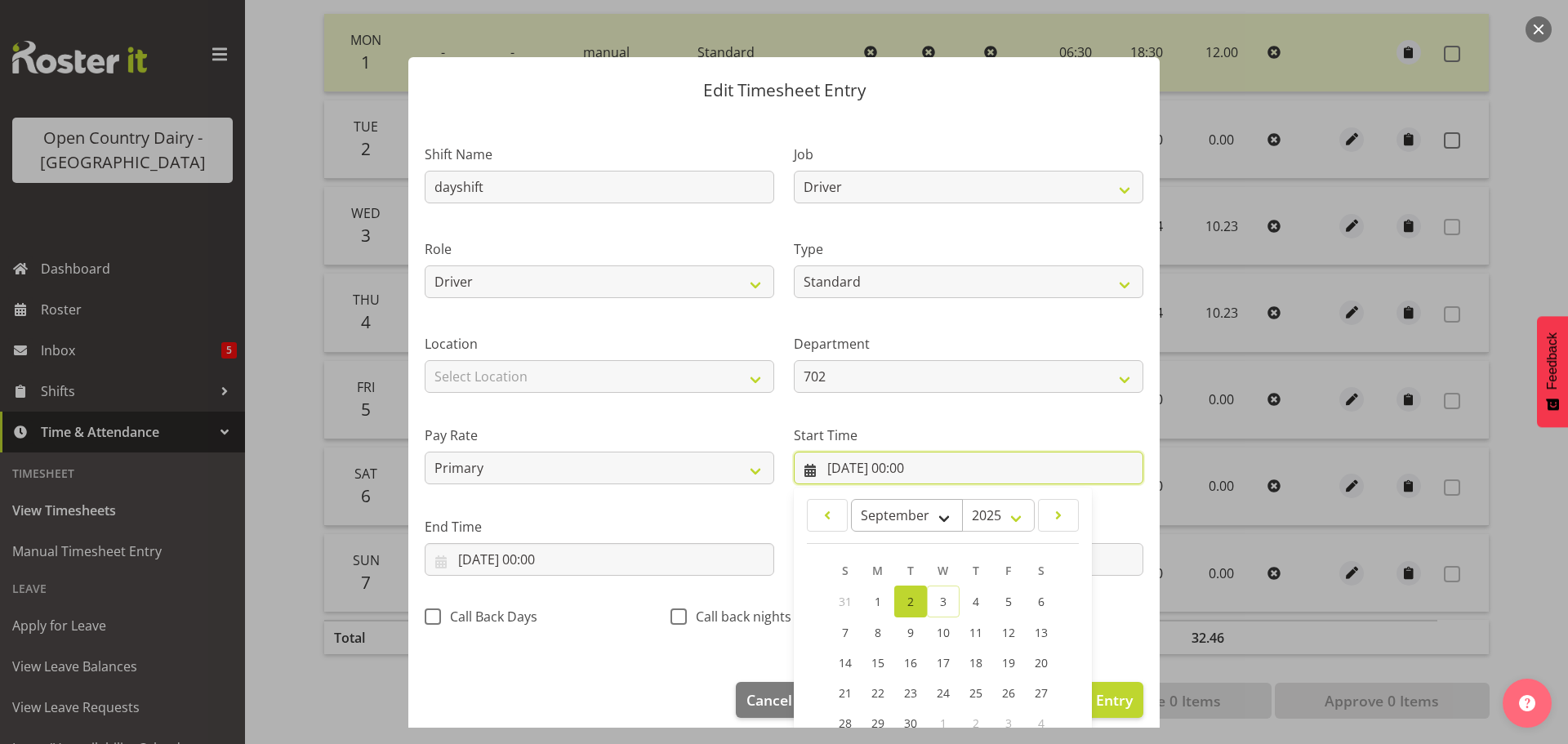
scroll to position [130, 0]
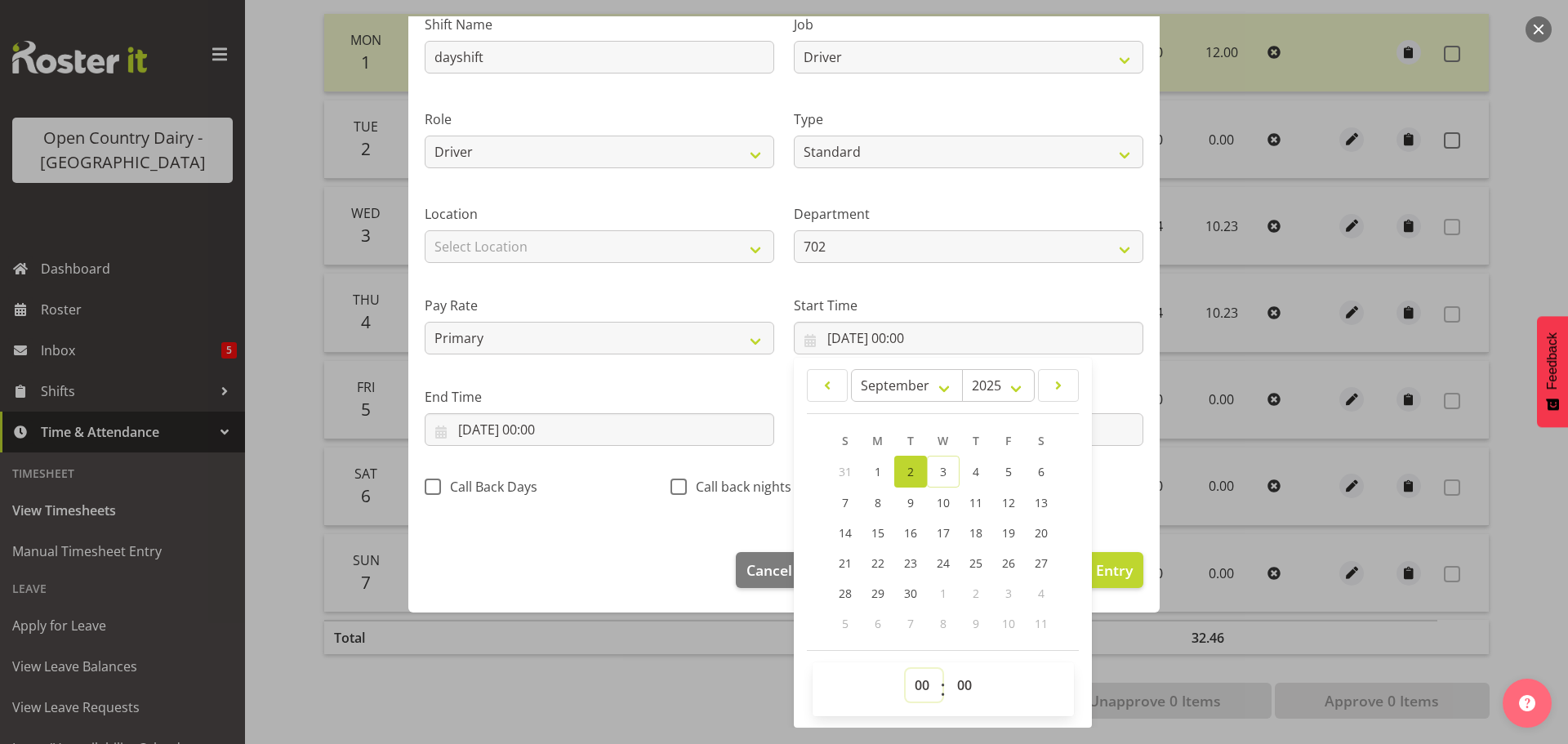
click at [910, 690] on select "00 01 02 03 04 05 06 07 08 09 10 11 12 13 14 15 16 17 18 19 20 21 22 23" at bounding box center [924, 685] width 37 height 33
select select "6"
click at [905, 669] on select "00 01 02 03 04 05 06 07 08 09 10 11 12 13 14 15 16 17 18 19 20 21 22 23" at bounding box center [924, 685] width 37 height 33
type input "02/09/2025, 06:00"
click at [960, 690] on select "00 01 02 03 04 05 06 07 08 09 10 11 12 13 14 15 16 17 18 19 20 21 22 23 24 25 2…" at bounding box center [966, 685] width 37 height 33
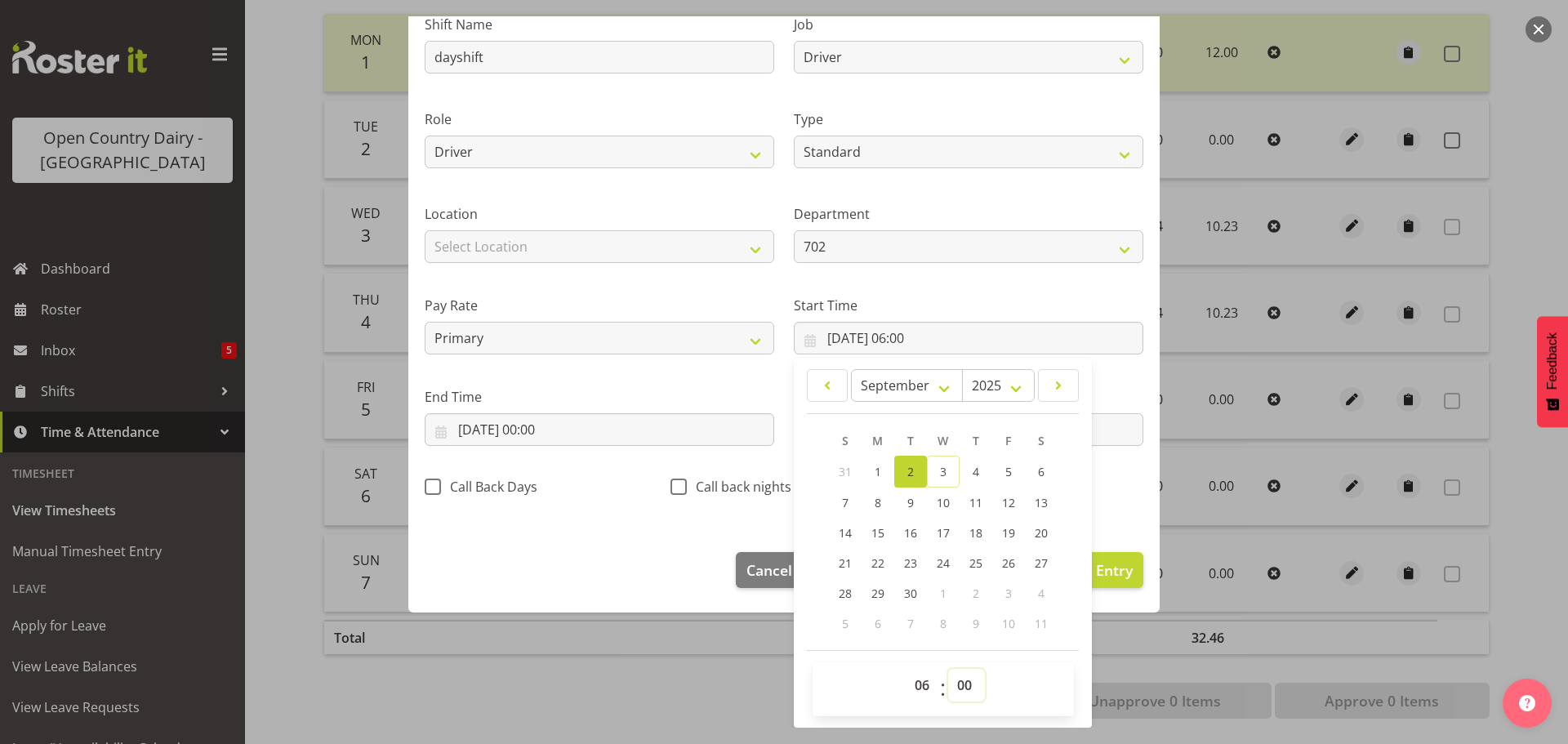
select select "30"
click at [948, 669] on select "00 01 02 03 04 05 06 07 08 09 10 11 12 13 14 15 16 17 18 19 20 21 22 23 24 25 2…" at bounding box center [966, 685] width 37 height 33
type input "02/09/2025, 06:30"
click at [545, 431] on input "02/09/2025, 00:00" at bounding box center [599, 430] width 350 height 33
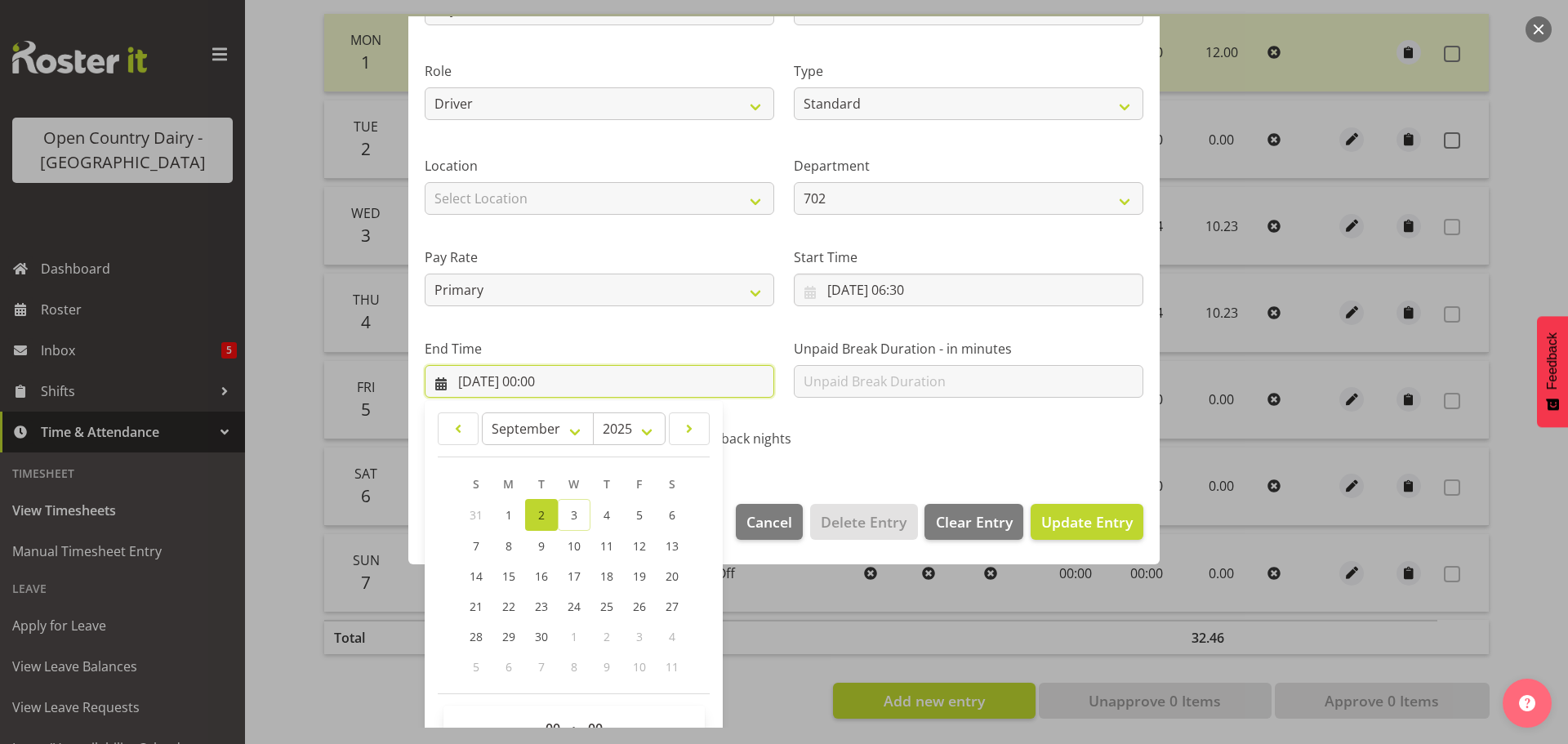
scroll to position [222, 0]
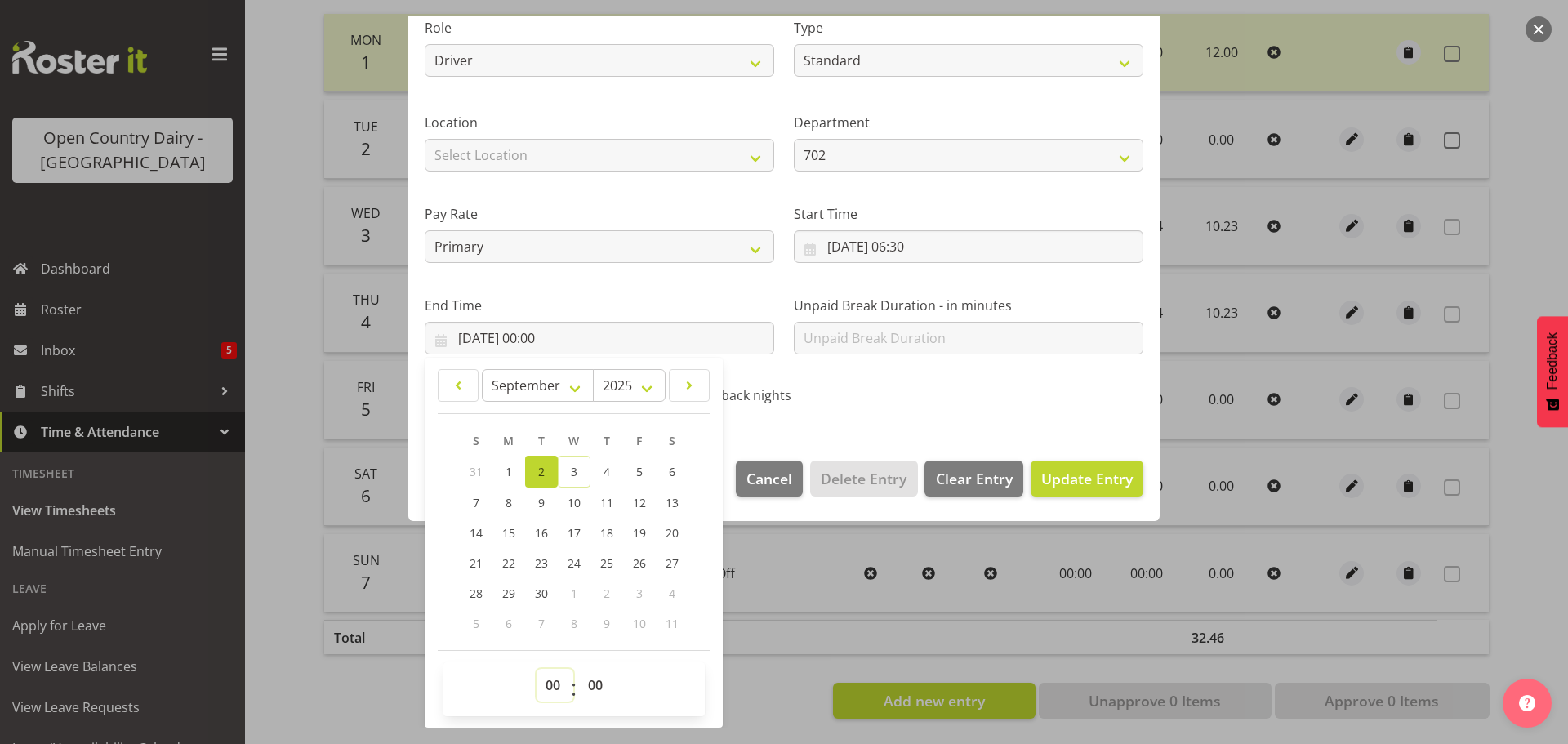
click at [548, 687] on select "00 01 02 03 04 05 06 07 08 09 10 11 12 13 14 15 16 17 18 19 20 21 22 23" at bounding box center [555, 685] width 37 height 33
select select "15"
click at [536, 669] on select "00 01 02 03 04 05 06 07 08 09 10 11 12 13 14 15 16 17 18 19 20 21 22 23" at bounding box center [555, 685] width 37 height 33
type input "02/09/2025, 15:00"
click at [1032, 405] on div "Shift Name dayshift Job Driver Driver supervisor Support Role Driver Crew Leade…" at bounding box center [784, 160] width 739 height 518
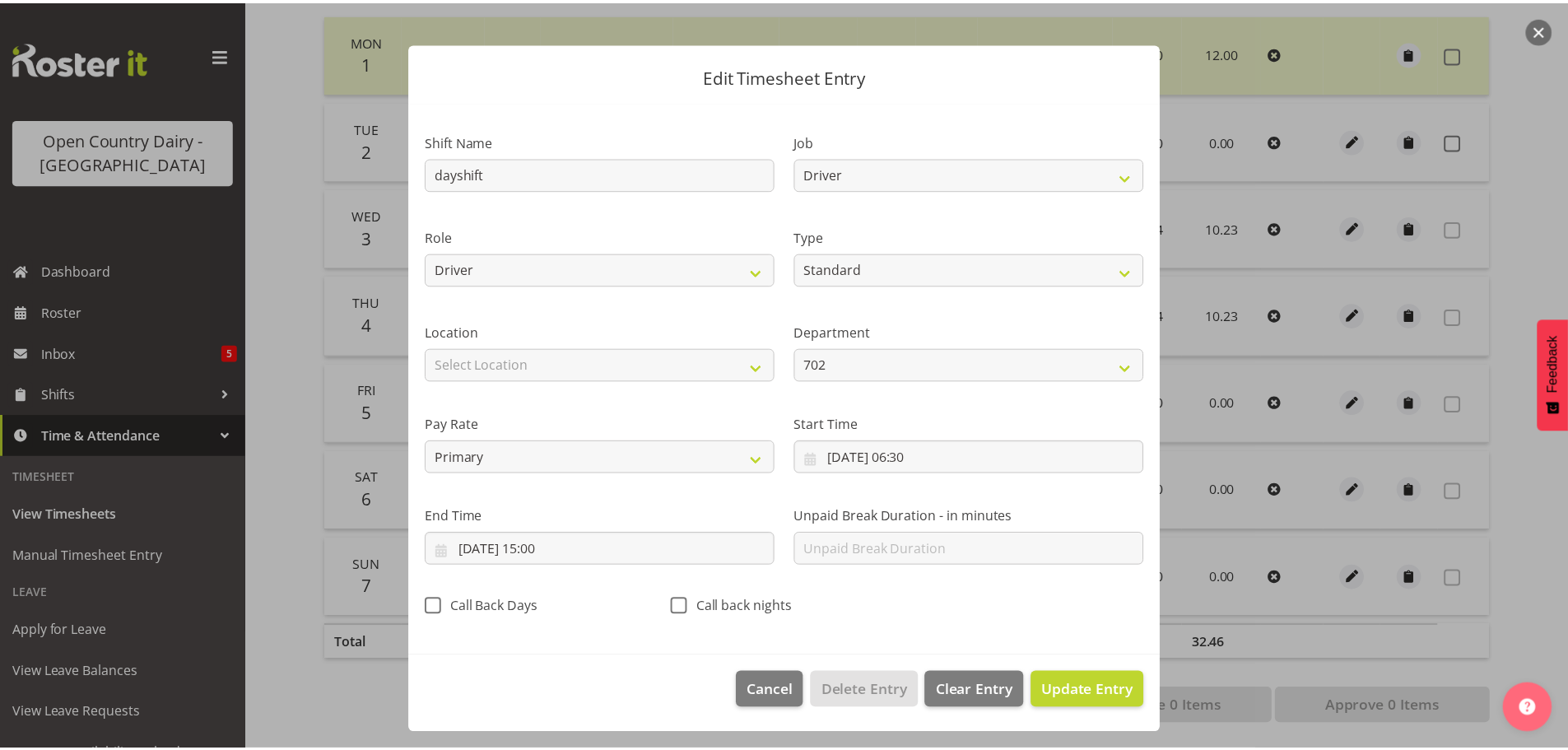
scroll to position [15, 0]
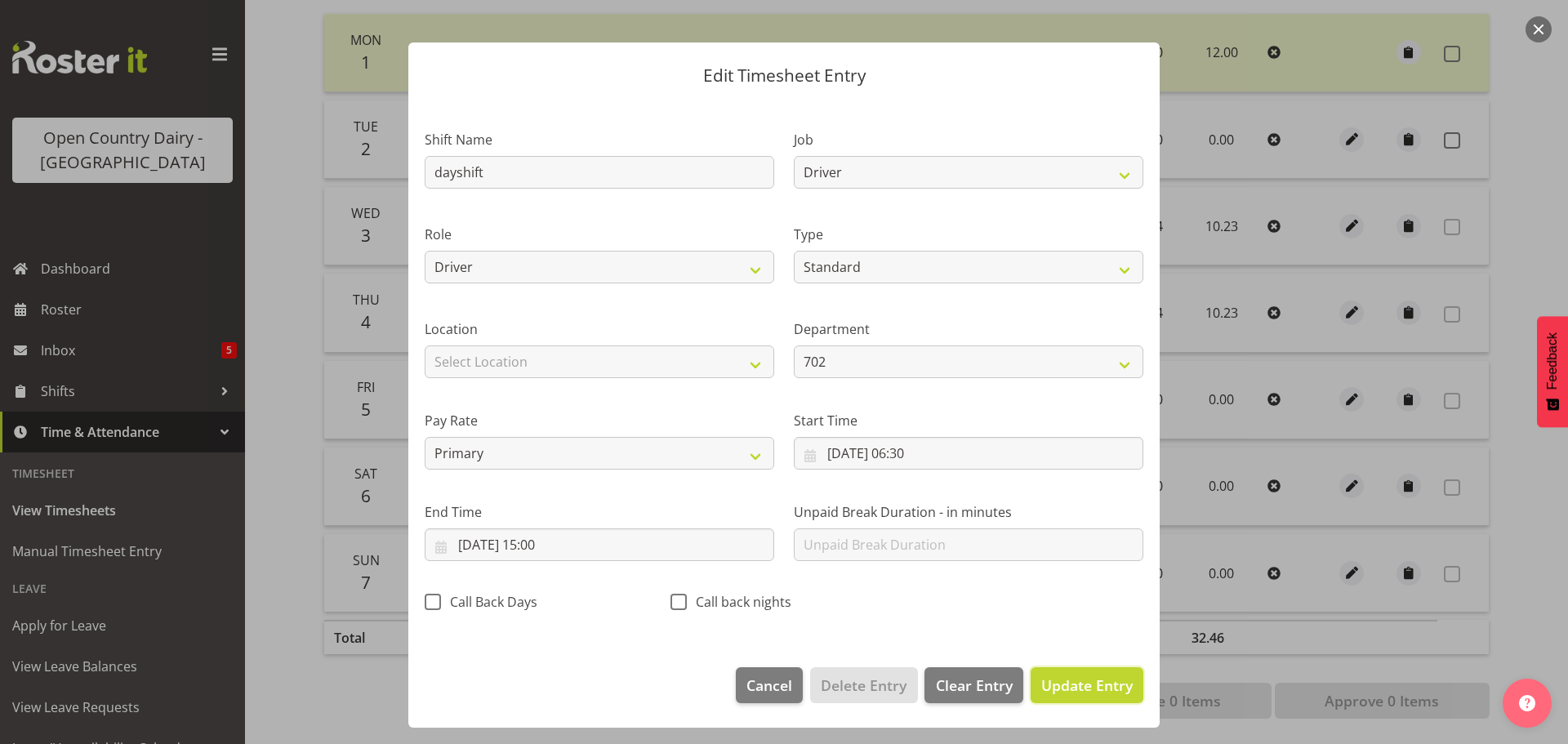
drag, startPoint x: 1091, startPoint y: 686, endPoint x: 1132, endPoint y: 698, distance: 42.7
click at [1093, 686] on span "Update Entry" at bounding box center [1086, 685] width 91 height 19
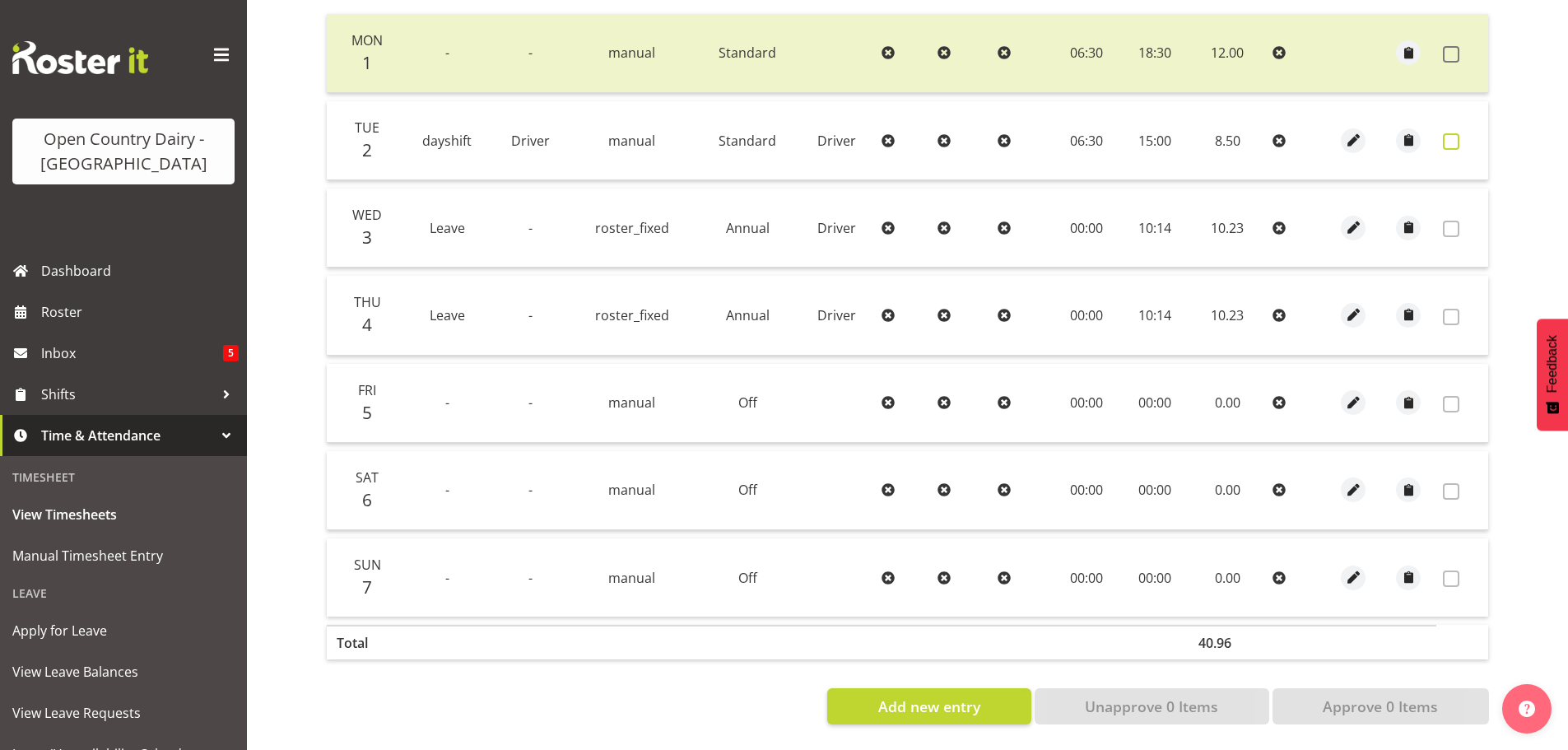
click at [1451, 133] on span at bounding box center [1451, 141] width 17 height 17
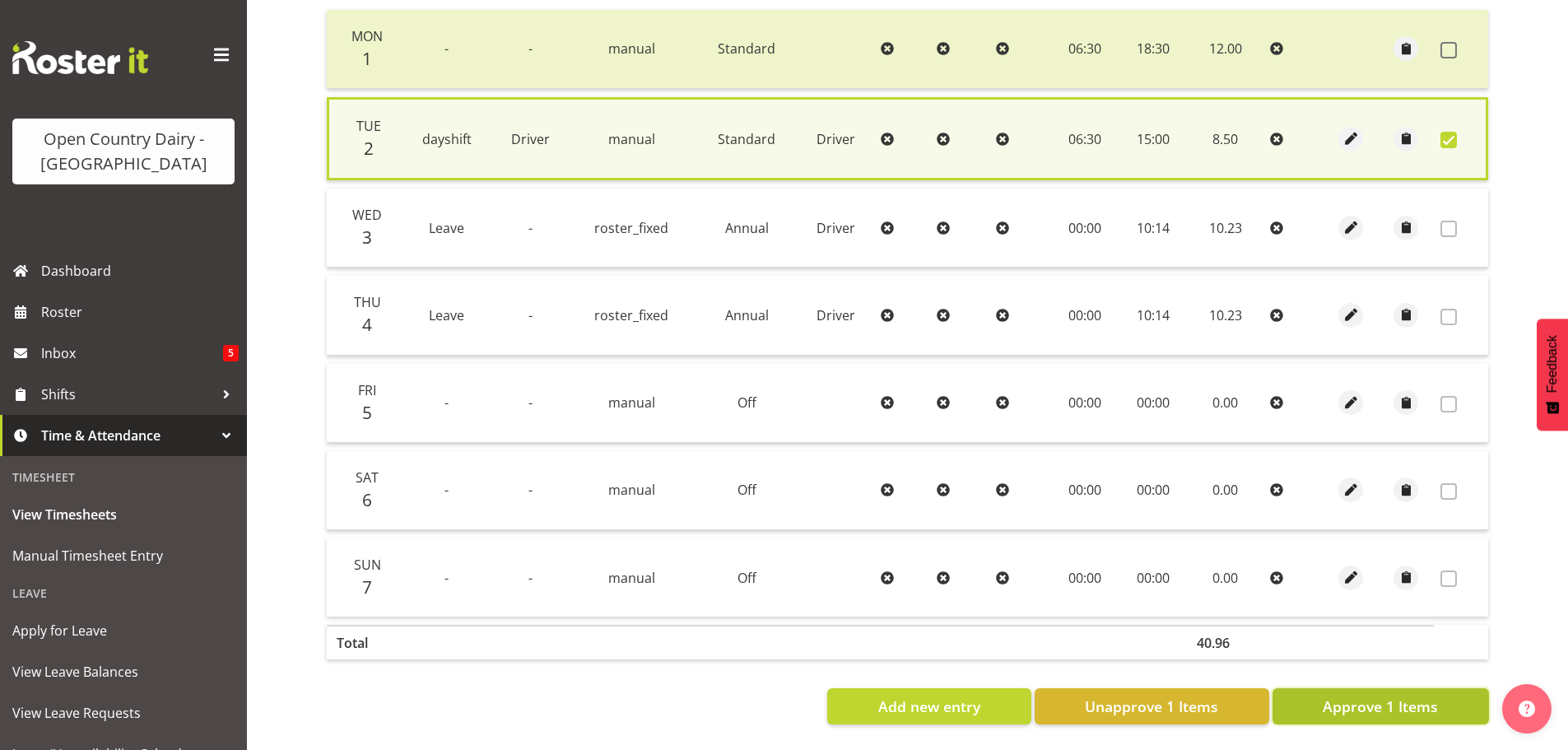
click at [1388, 696] on span "Approve 1 Items" at bounding box center [1381, 706] width 116 height 21
checkbox input "false"
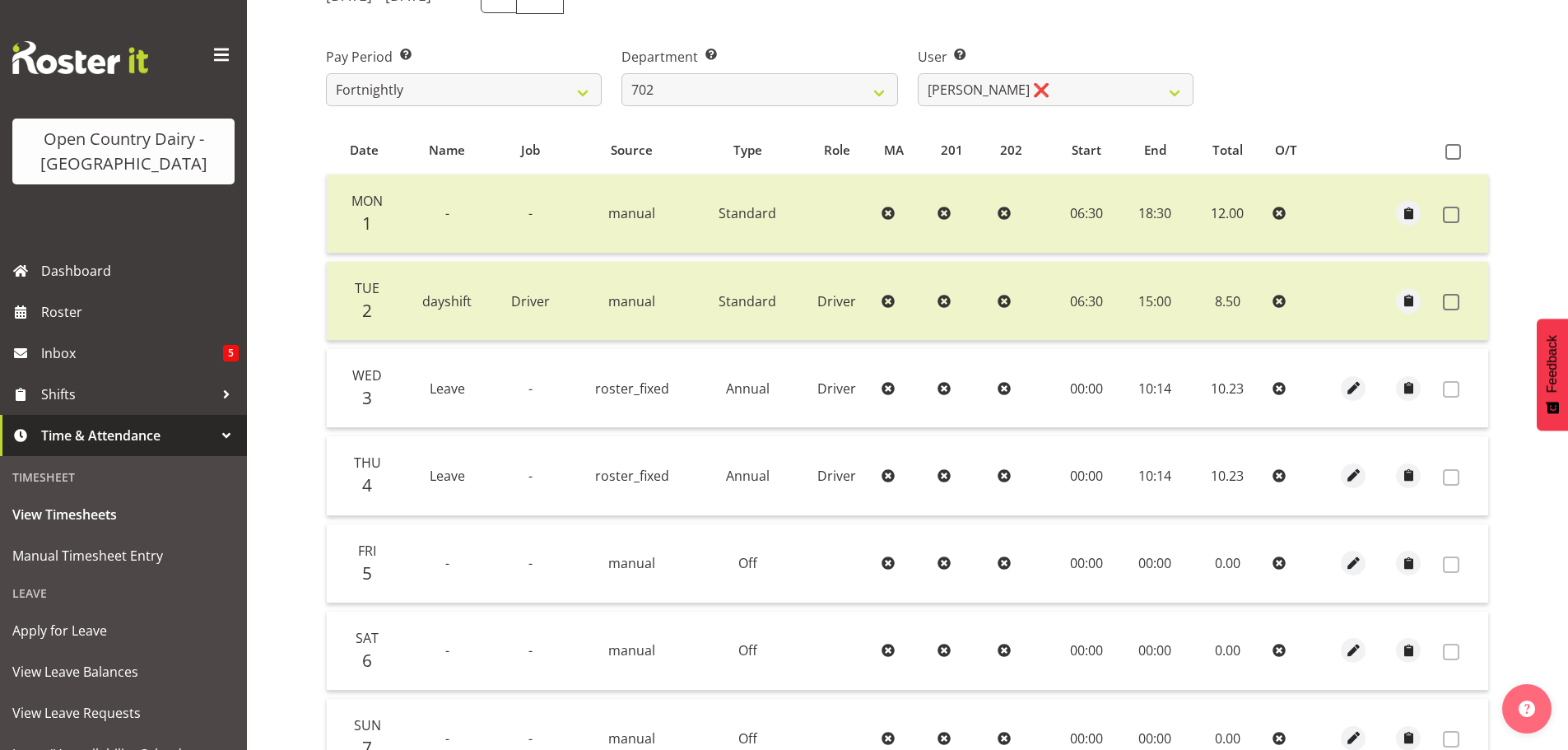
scroll to position [166, 0]
